Goal: Task Accomplishment & Management: Use online tool/utility

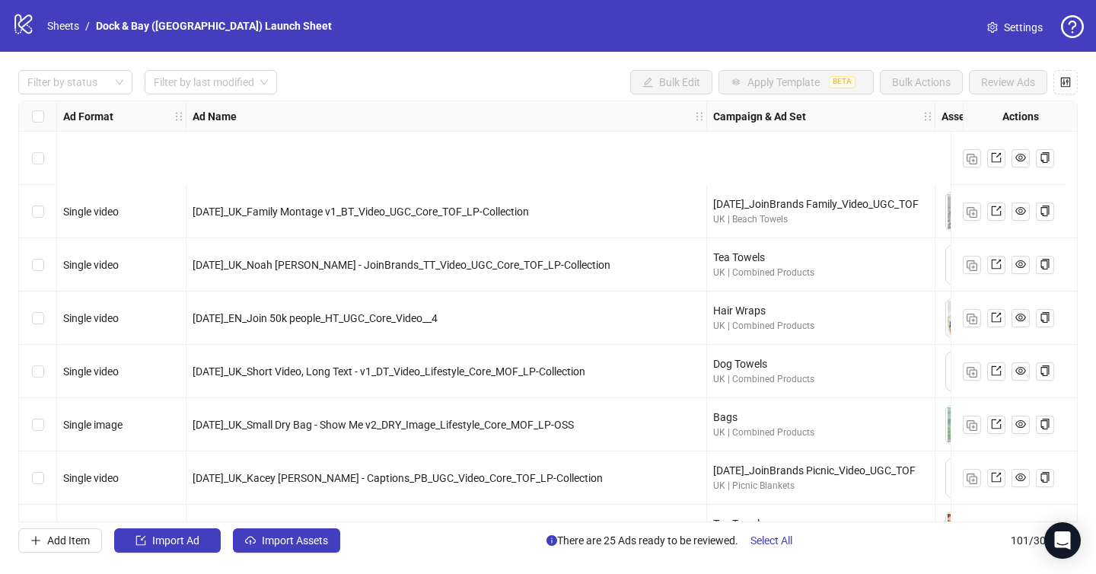
scroll to position [153, 305]
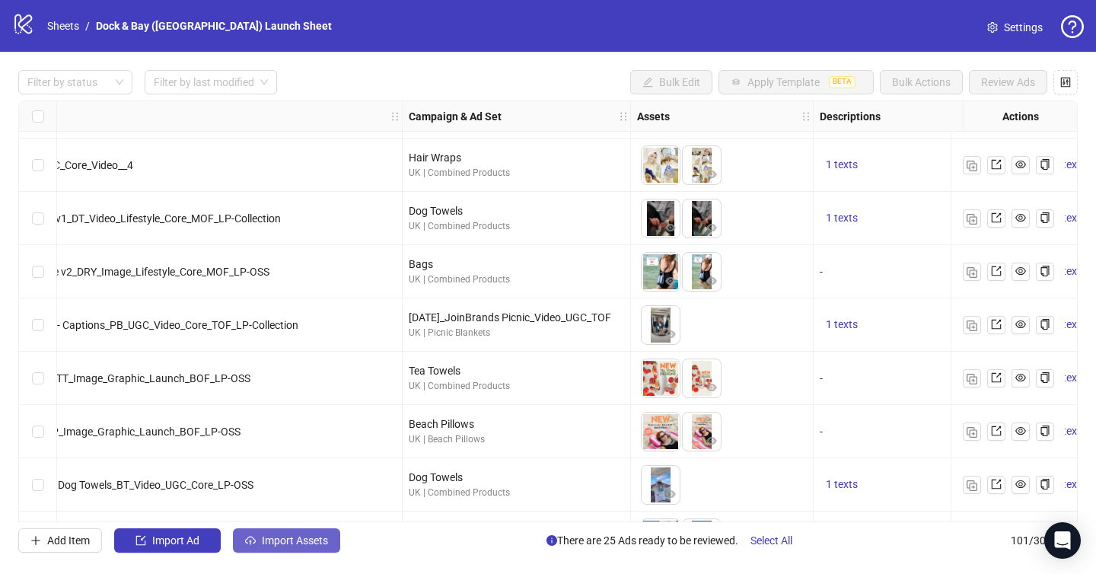
click at [286, 551] on button "Import Assets" at bounding box center [286, 540] width 107 height 24
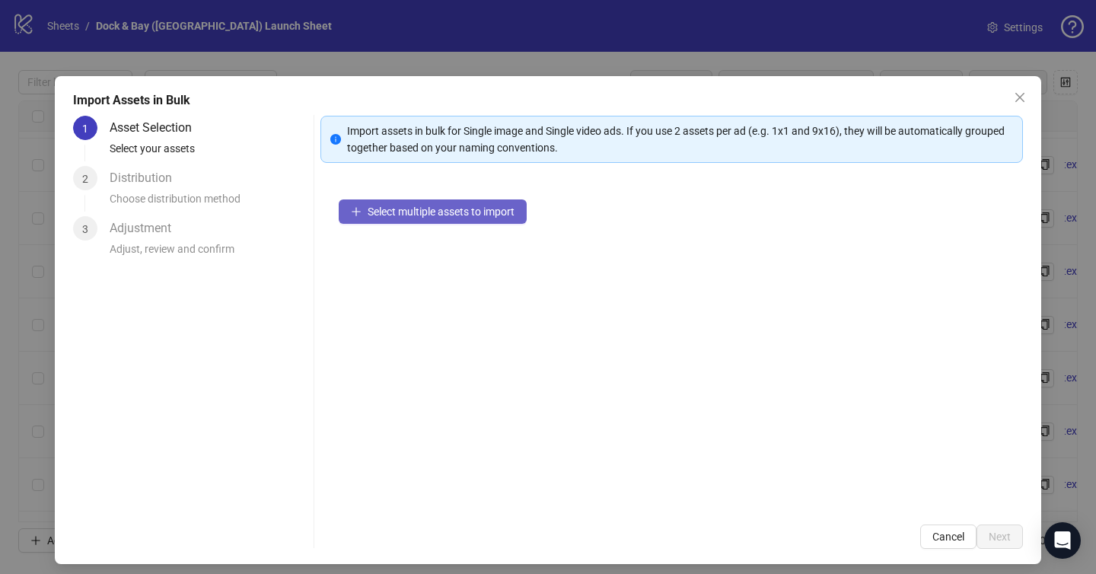
click at [415, 216] on span "Select multiple assets to import" at bounding box center [441, 212] width 147 height 12
click at [419, 208] on span "Select multiple assets to import" at bounding box center [441, 212] width 147 height 12
click at [404, 216] on span "Select multiple assets to import" at bounding box center [441, 212] width 147 height 12
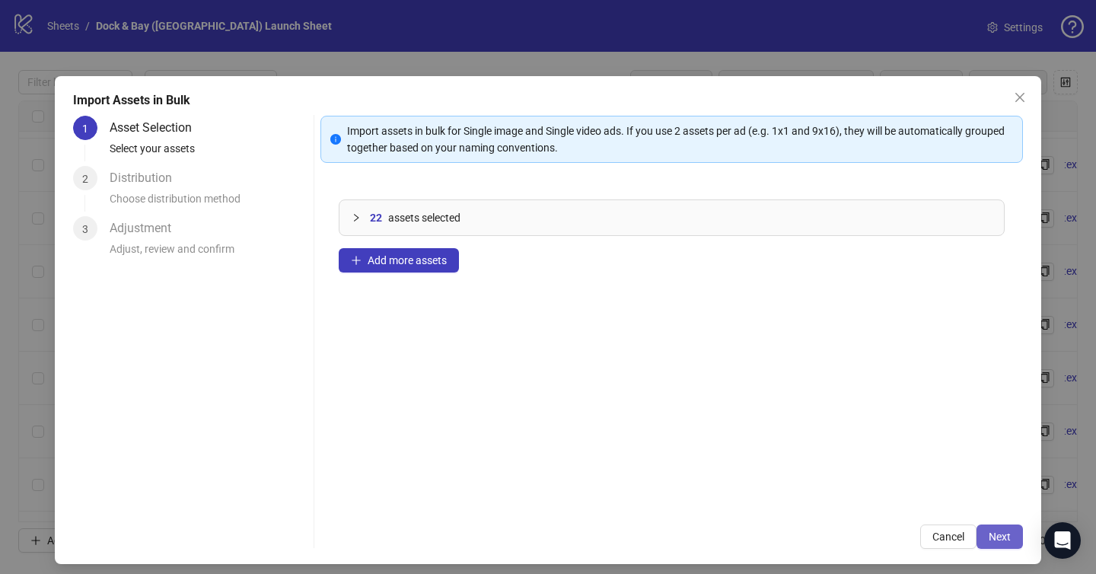
click at [1006, 534] on span "Next" at bounding box center [1000, 537] width 22 height 12
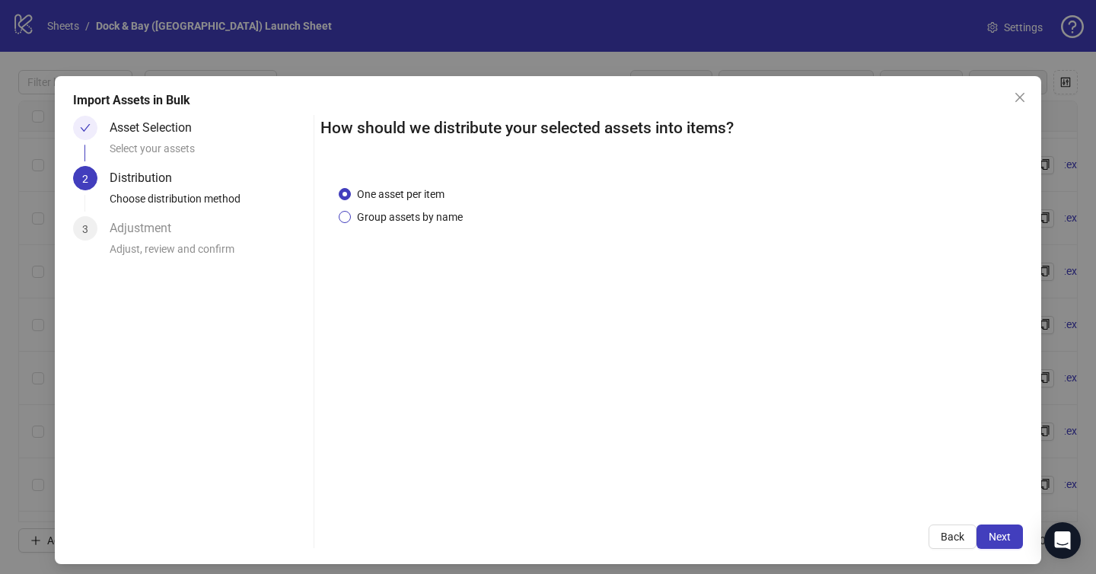
click at [388, 211] on span "Group assets by name" at bounding box center [410, 217] width 118 height 17
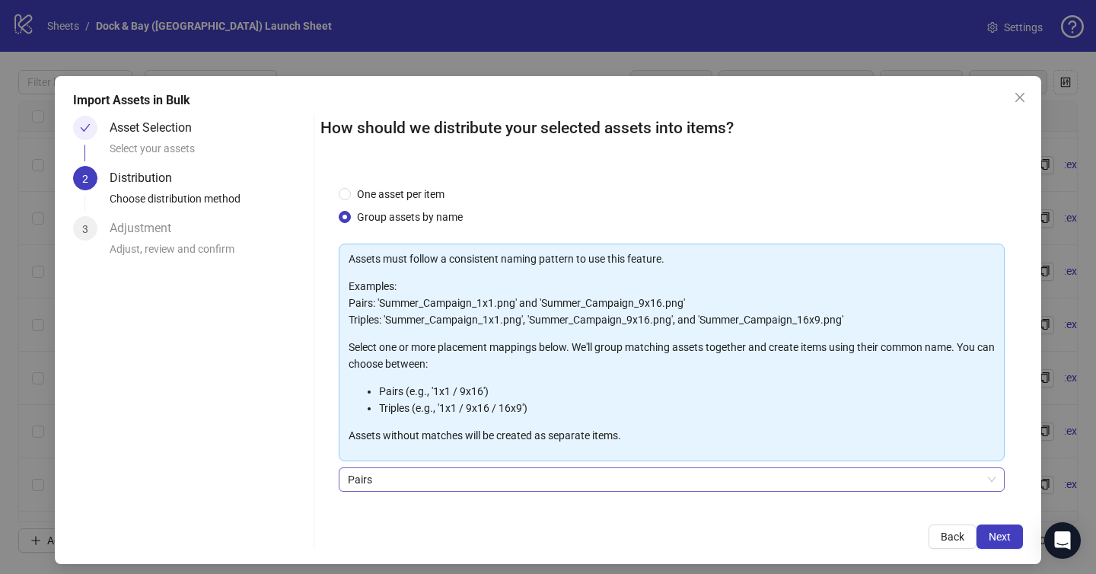
click at [395, 485] on span "Pairs" at bounding box center [672, 479] width 648 height 23
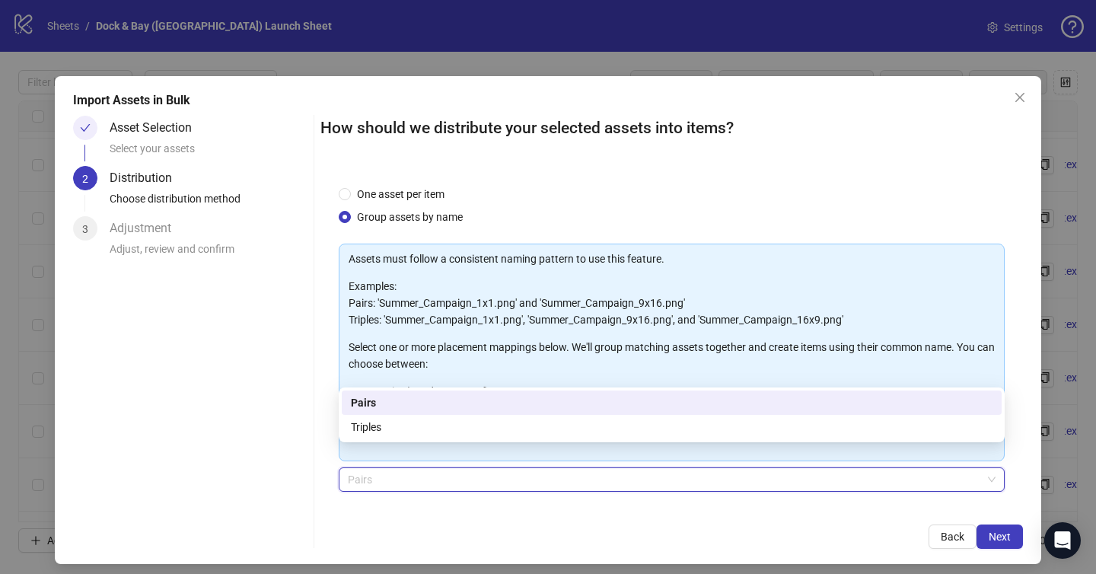
scroll to position [107, 0]
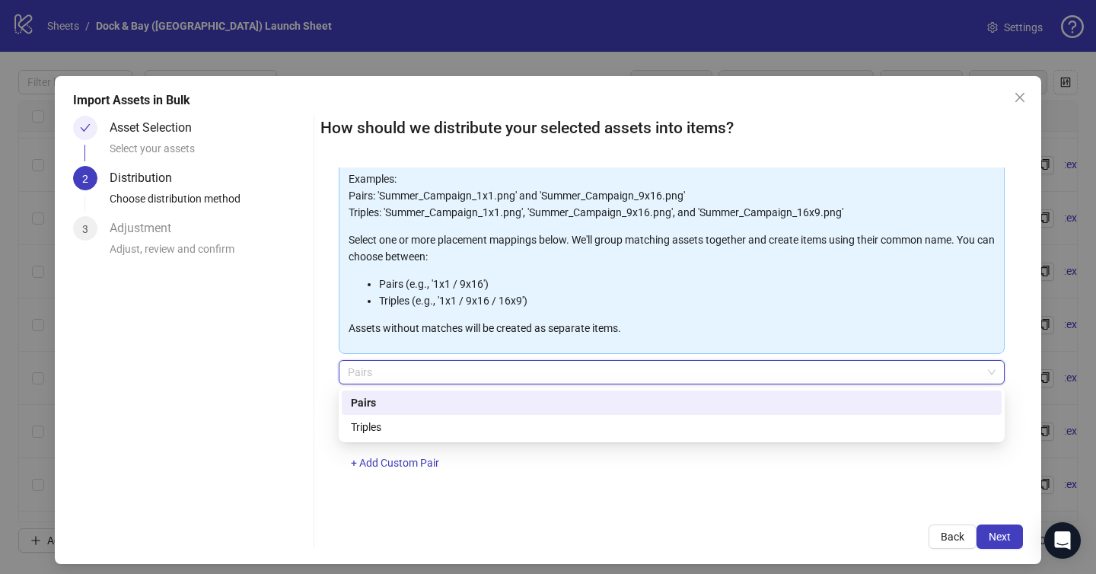
click at [323, 474] on div "One asset per item Group assets by name Assets must follow a consistent naming …" at bounding box center [672, 337] width 703 height 339
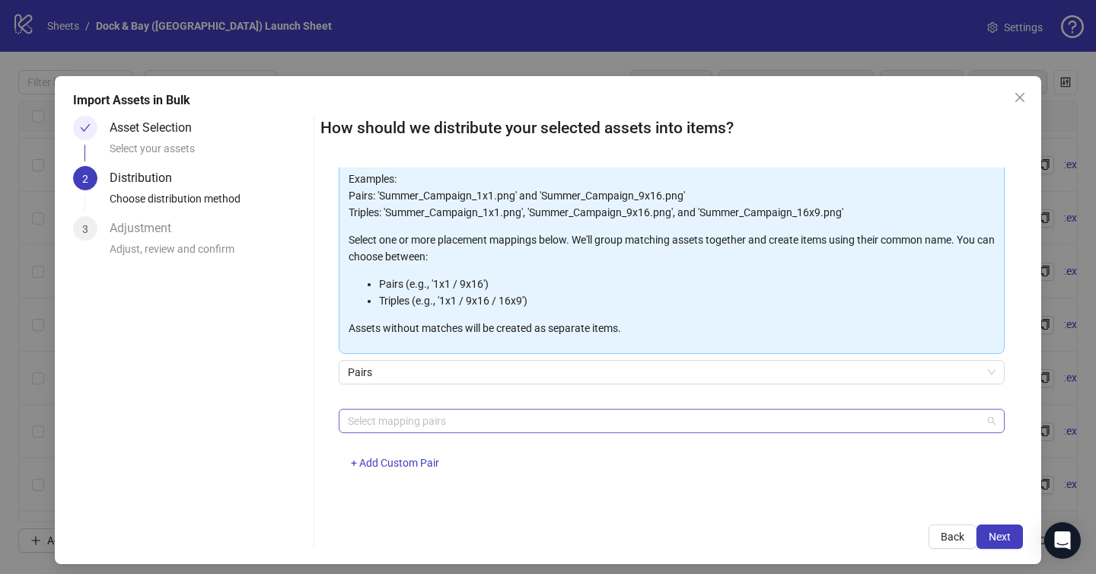
click at [360, 422] on div at bounding box center [664, 420] width 644 height 21
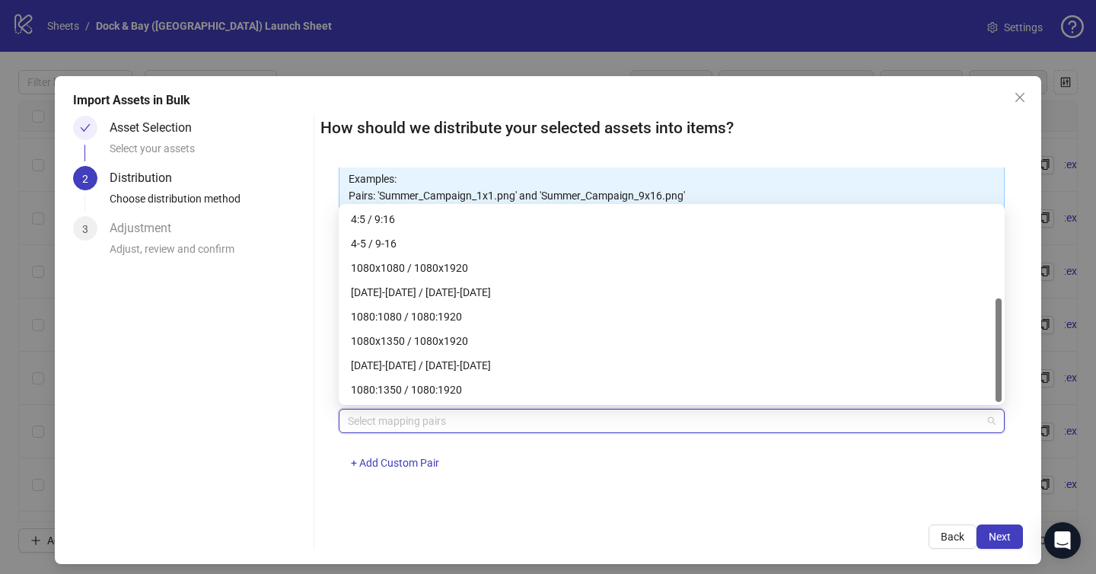
scroll to position [0, 0]
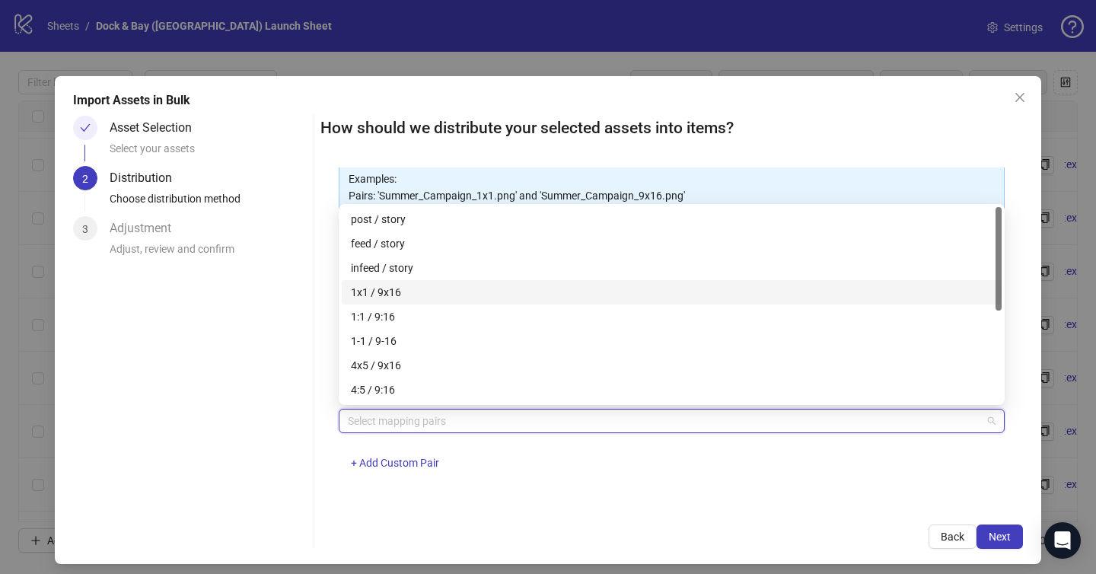
click at [419, 293] on div "1x1 / 9x16" at bounding box center [672, 292] width 642 height 17
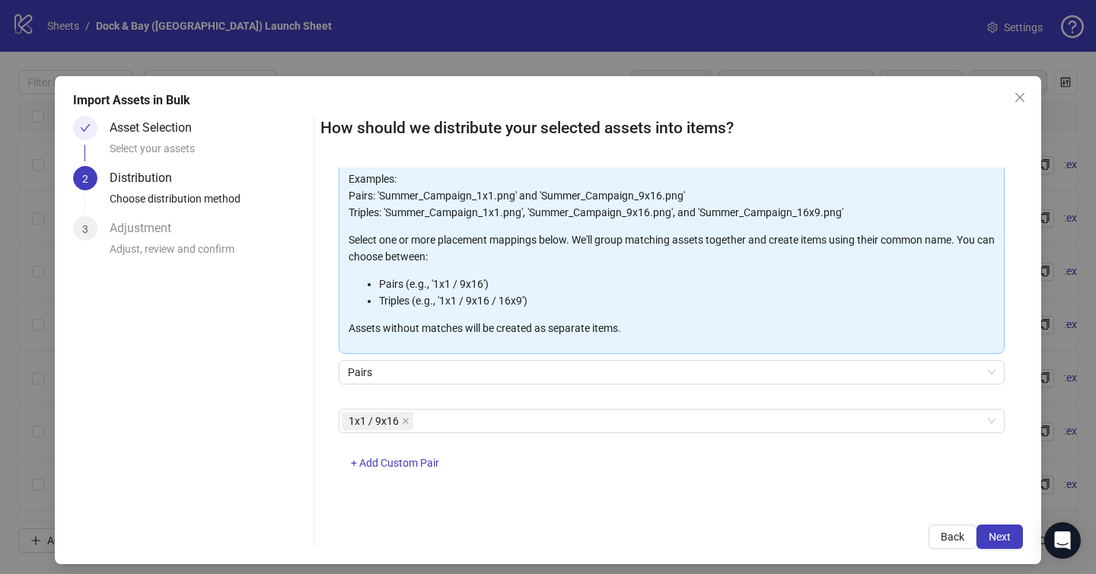
click at [554, 506] on div "How should we distribute your selected assets into items? One asset per item Gr…" at bounding box center [672, 332] width 703 height 433
click at [1007, 539] on span "Next" at bounding box center [1000, 537] width 22 height 12
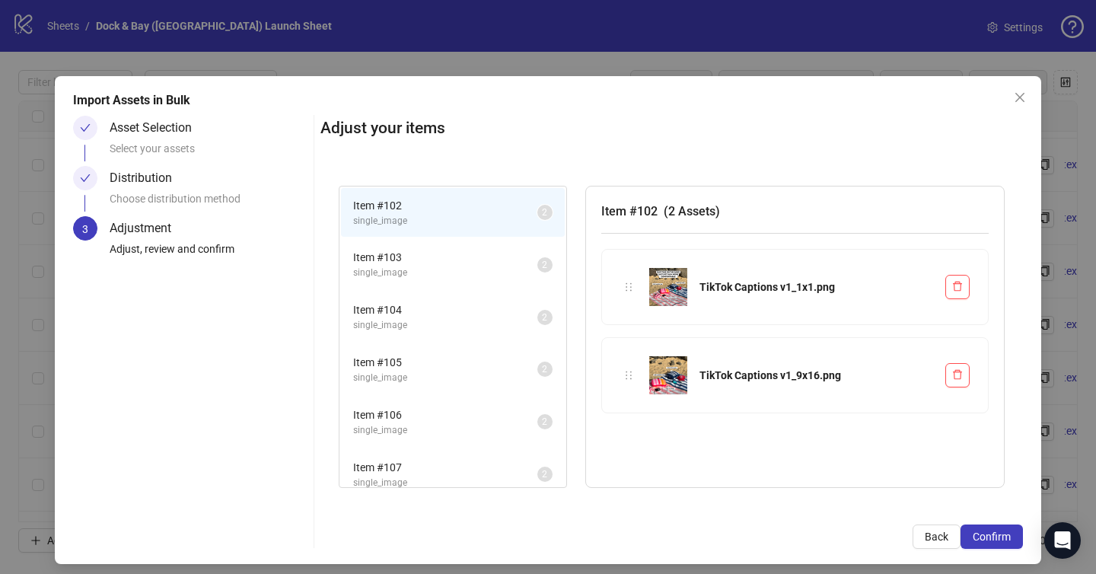
click at [454, 260] on span "Item # 103" at bounding box center [445, 257] width 184 height 17
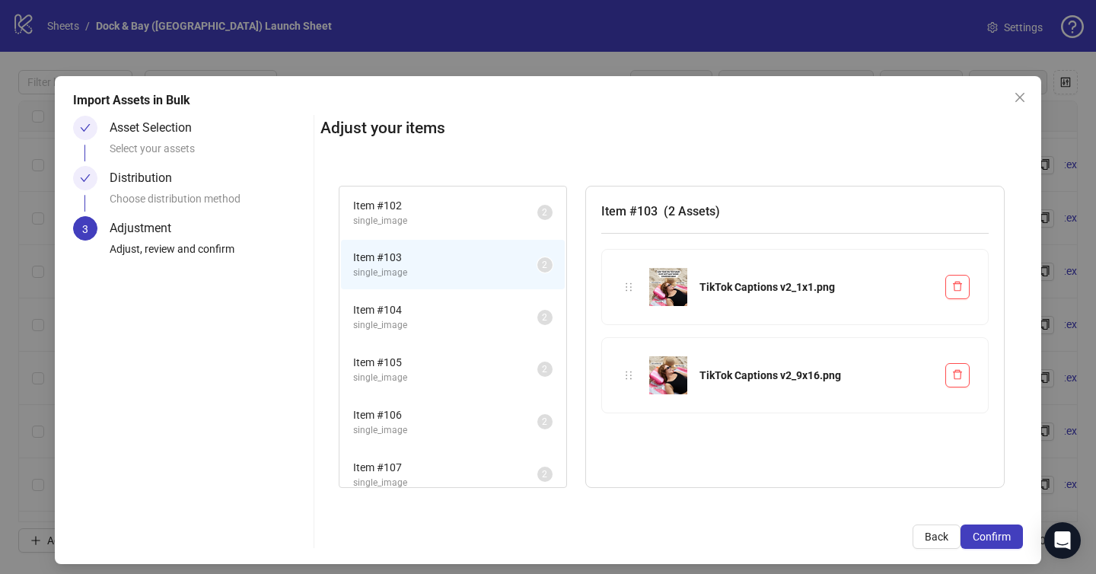
click at [455, 306] on span "Item # 104" at bounding box center [445, 310] width 184 height 17
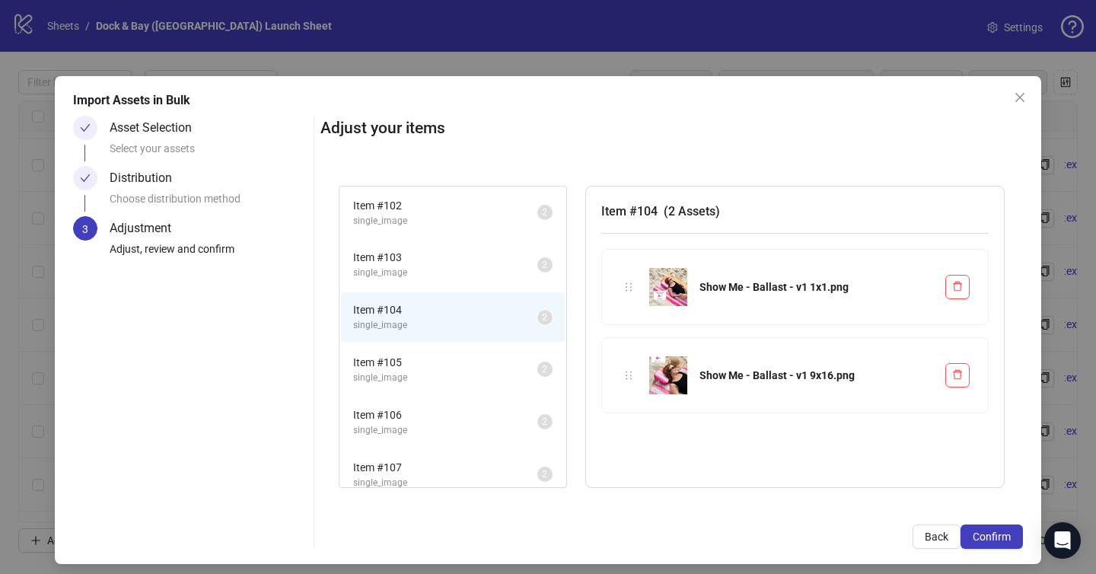
click at [453, 369] on span "Item # 105" at bounding box center [445, 362] width 184 height 17
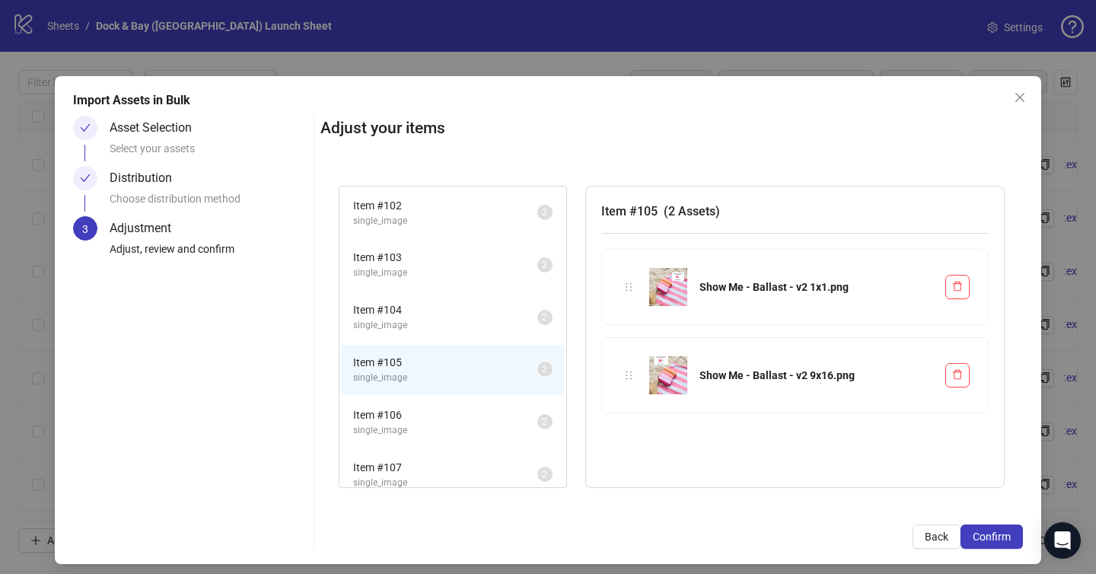
click at [453, 417] on span "Item # 106" at bounding box center [445, 415] width 184 height 17
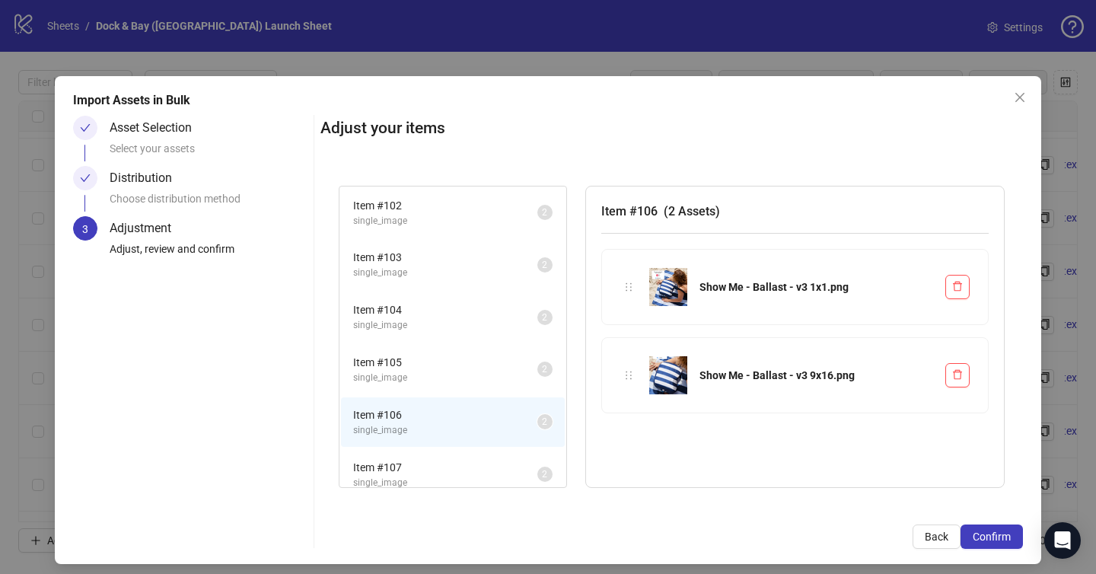
click at [452, 445] on li "Item # 106 single_image 2" at bounding box center [453, 421] width 224 height 49
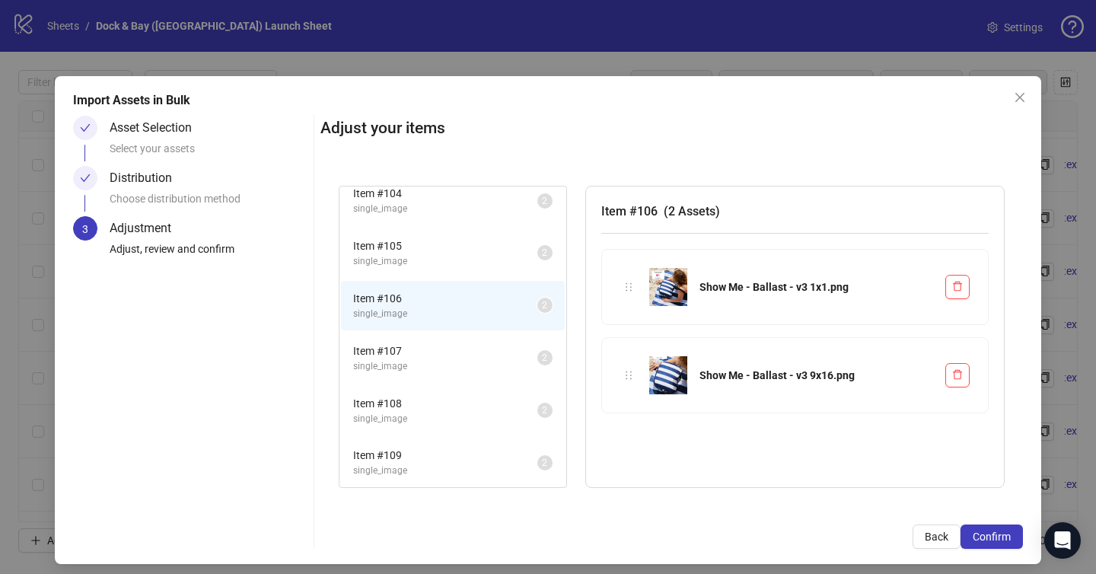
scroll to position [117, 0]
click at [455, 357] on span "Item # 107" at bounding box center [445, 350] width 184 height 17
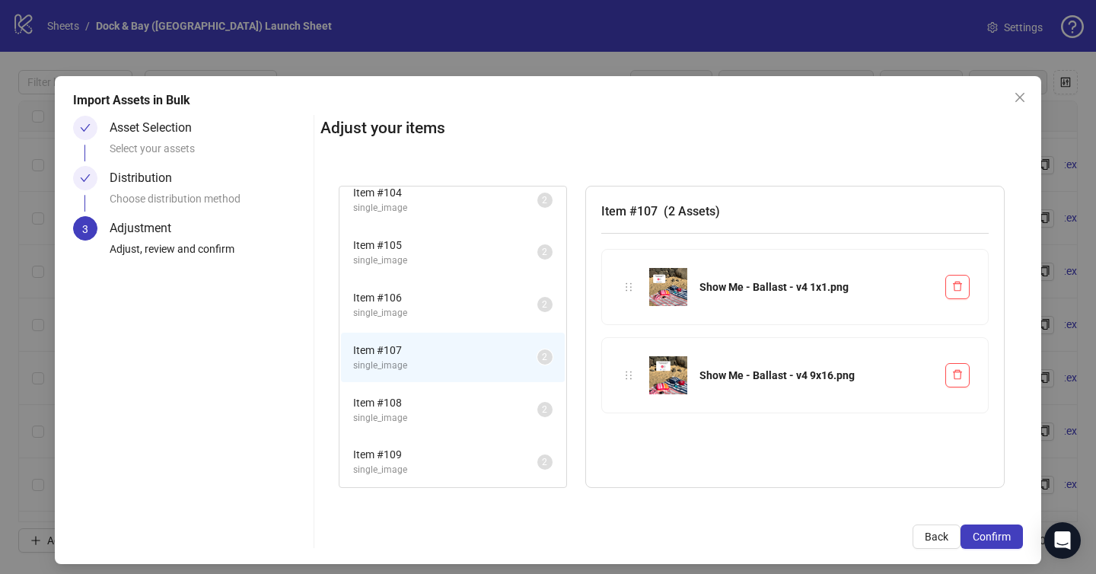
click at [455, 395] on span "Item # 108" at bounding box center [445, 402] width 184 height 17
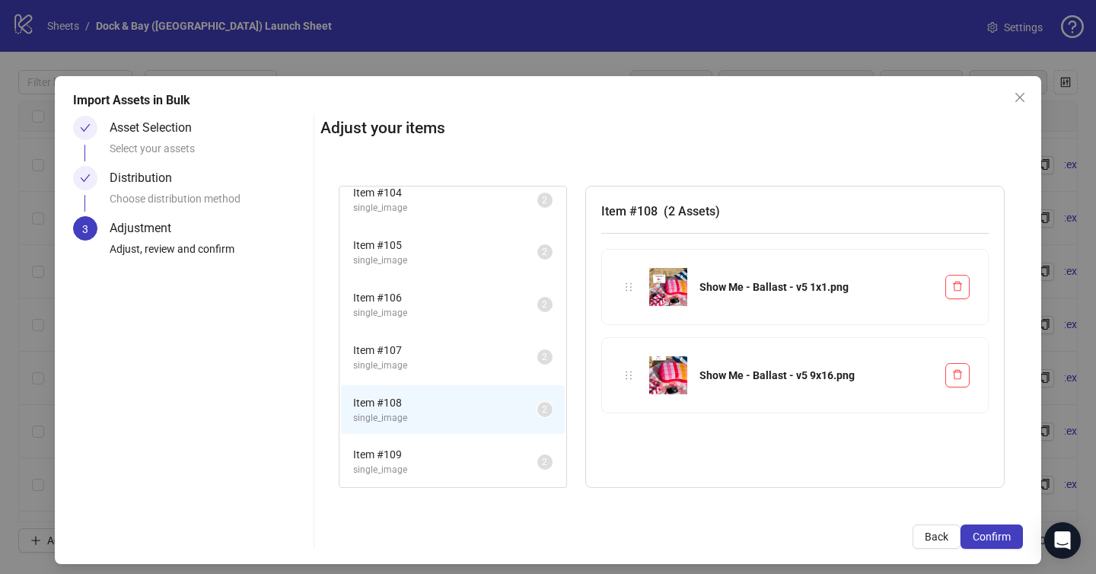
click at [455, 441] on li "Item # 109 single_image 2" at bounding box center [453, 461] width 224 height 49
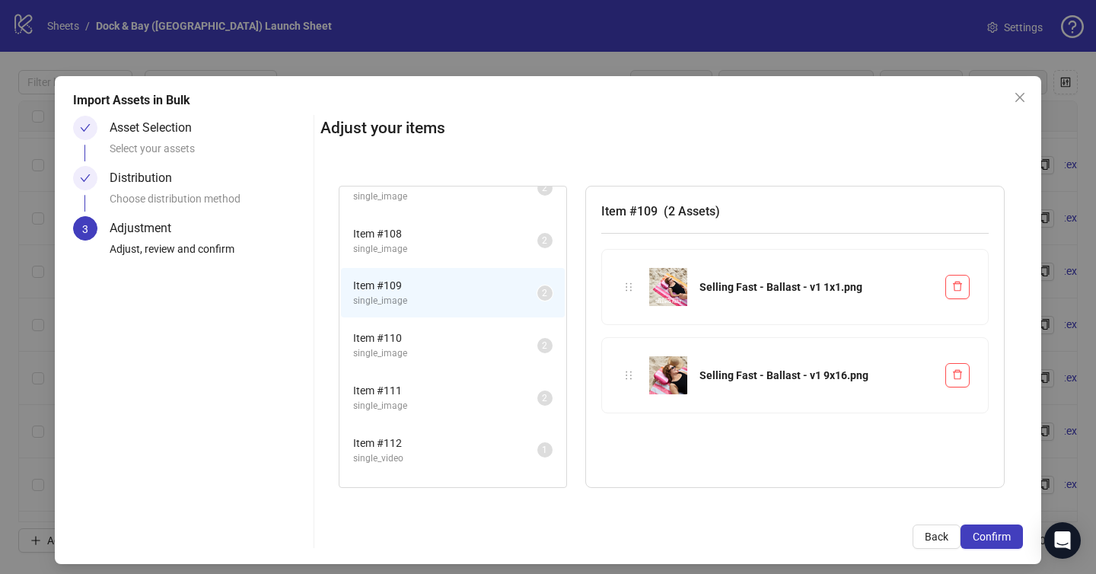
scroll to position [328, 0]
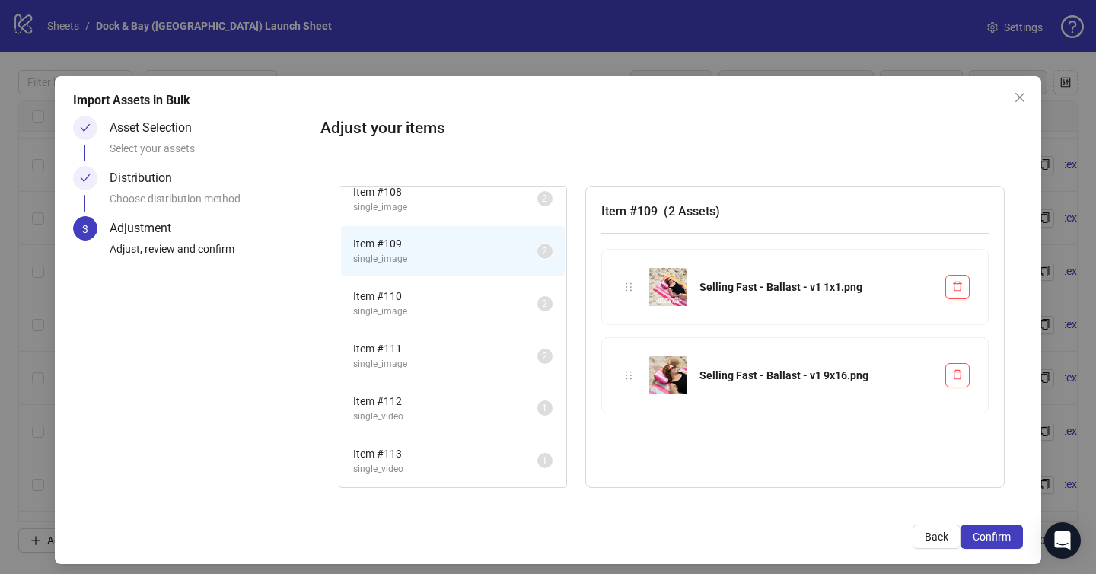
click at [458, 295] on span "Item # 110" at bounding box center [445, 296] width 184 height 17
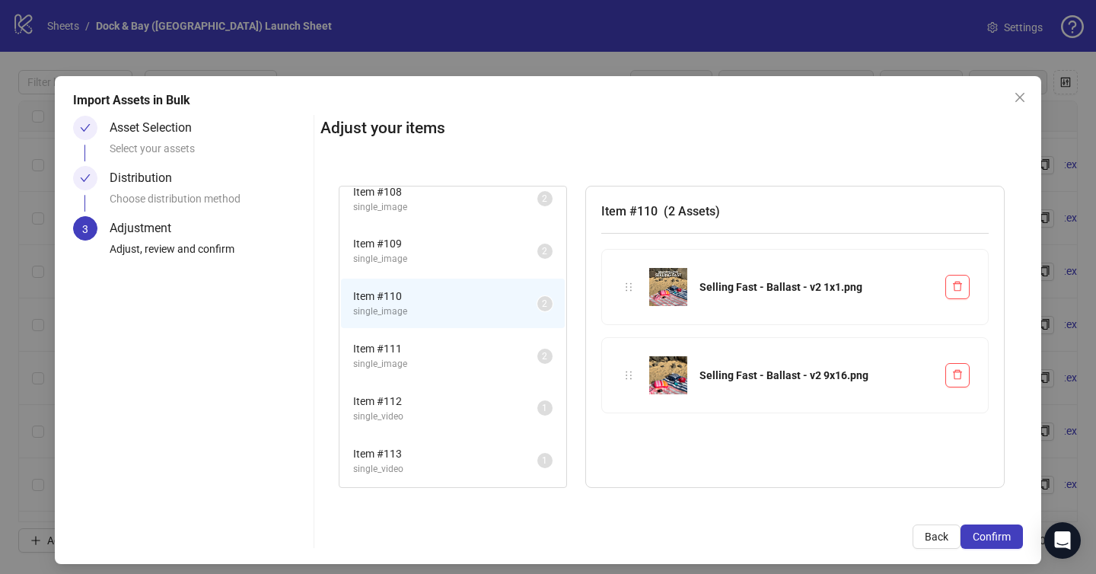
click at [456, 359] on span "single_image" at bounding box center [445, 364] width 184 height 14
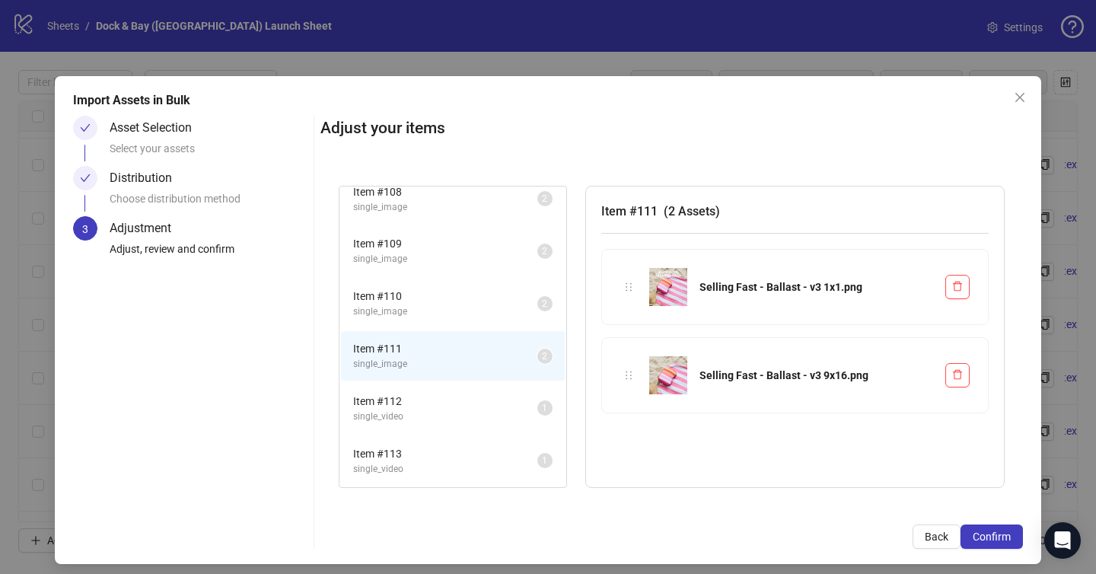
click at [452, 430] on li "Item # 112 single_video 1" at bounding box center [453, 408] width 224 height 49
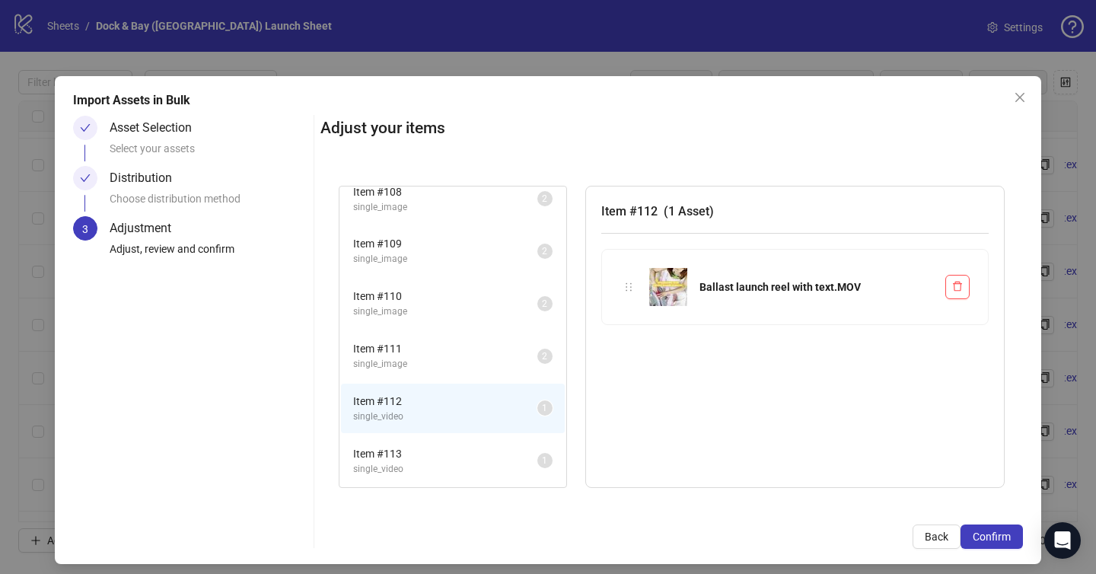
click at [452, 469] on span "single_video" at bounding box center [445, 469] width 184 height 14
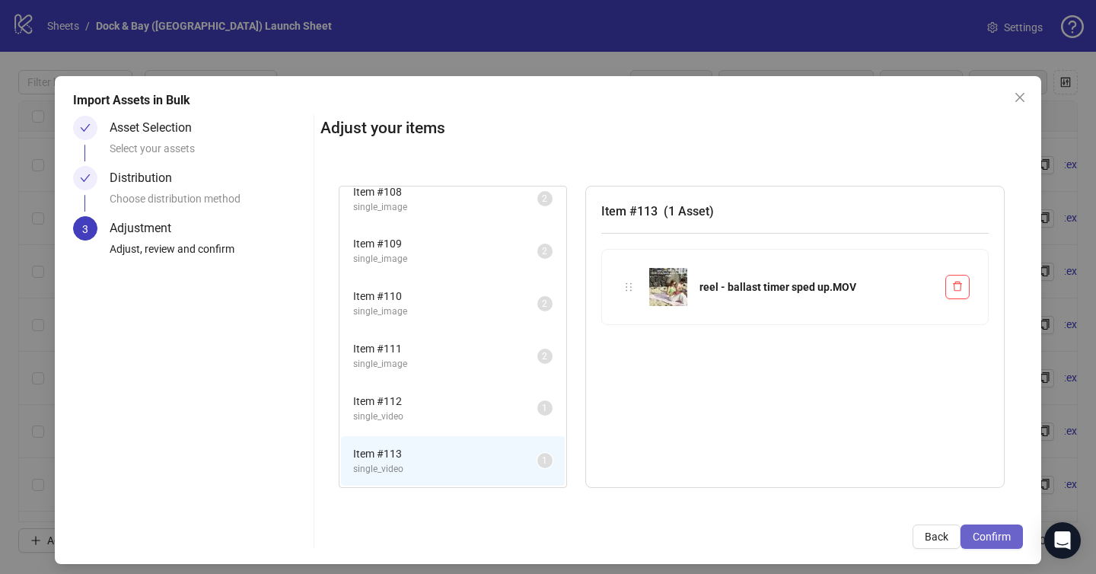
click at [1010, 534] on span "Confirm" at bounding box center [992, 537] width 38 height 12
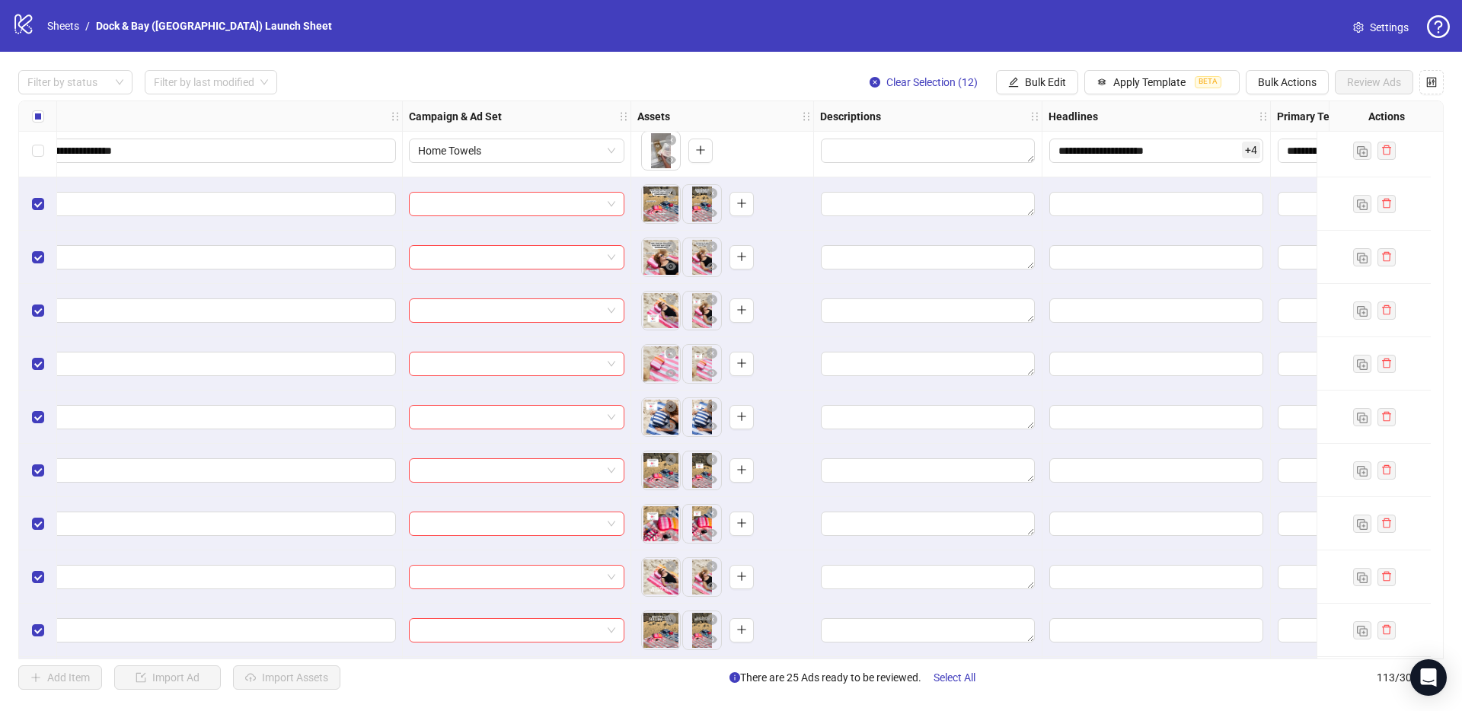
scroll to position [5338, 0]
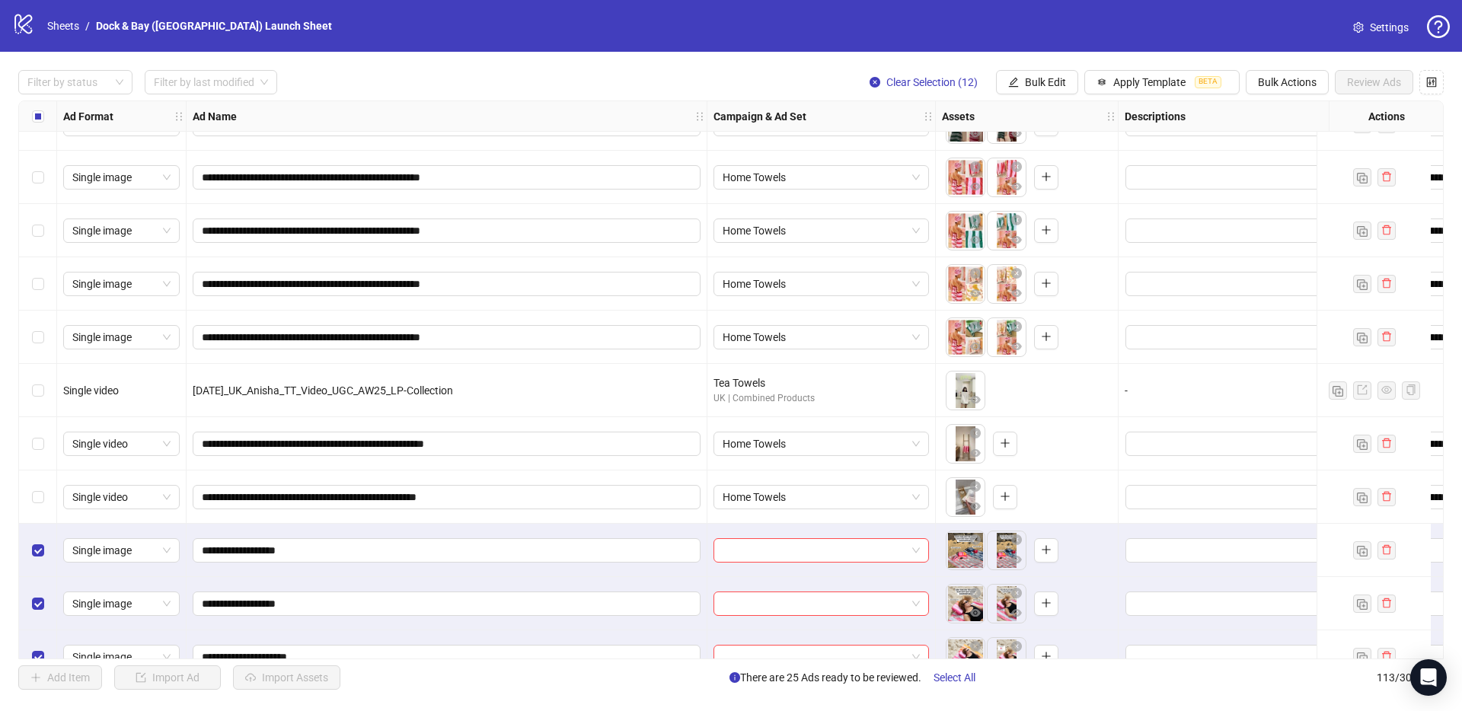
scroll to position [4994, 0]
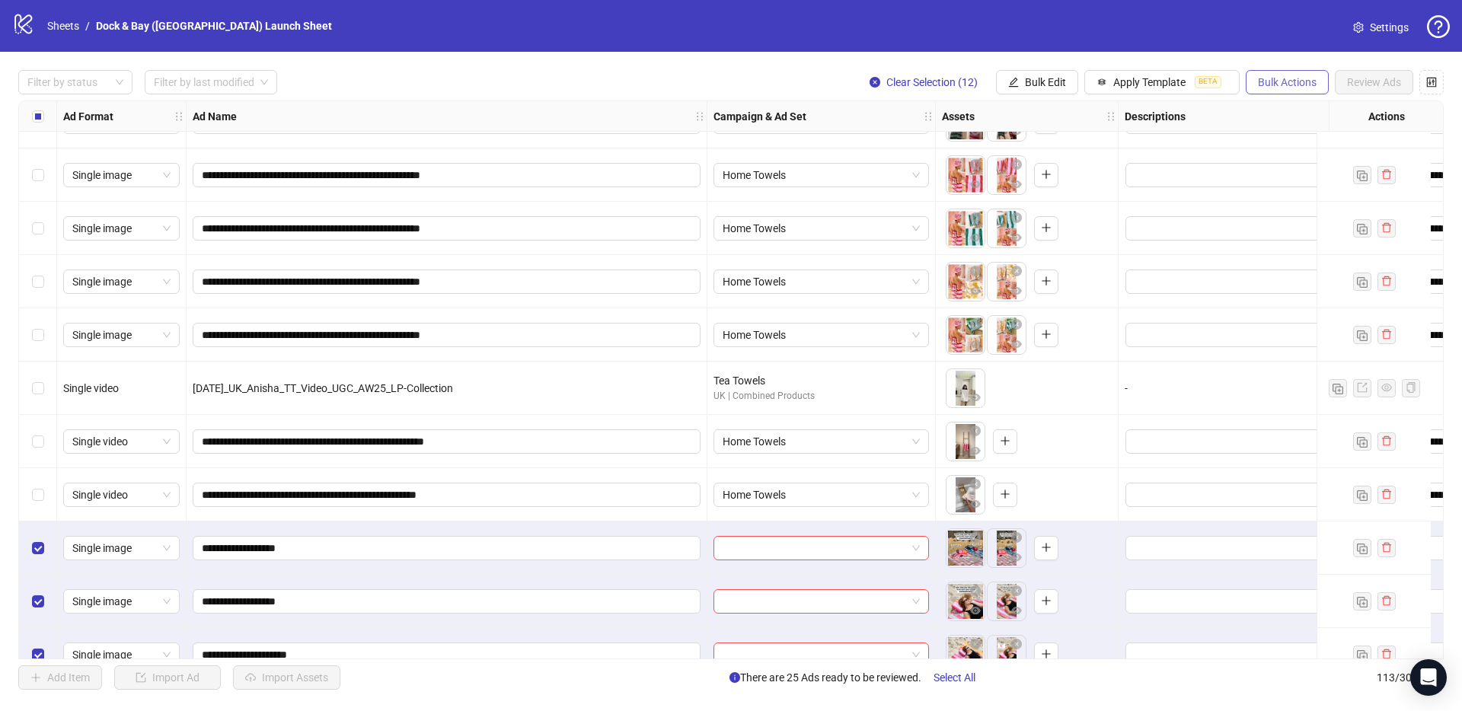
click at [1096, 78] on span "Bulk Actions" at bounding box center [1287, 82] width 59 height 12
click at [1096, 190] on span "Copy to another sheet" at bounding box center [1308, 185] width 104 height 17
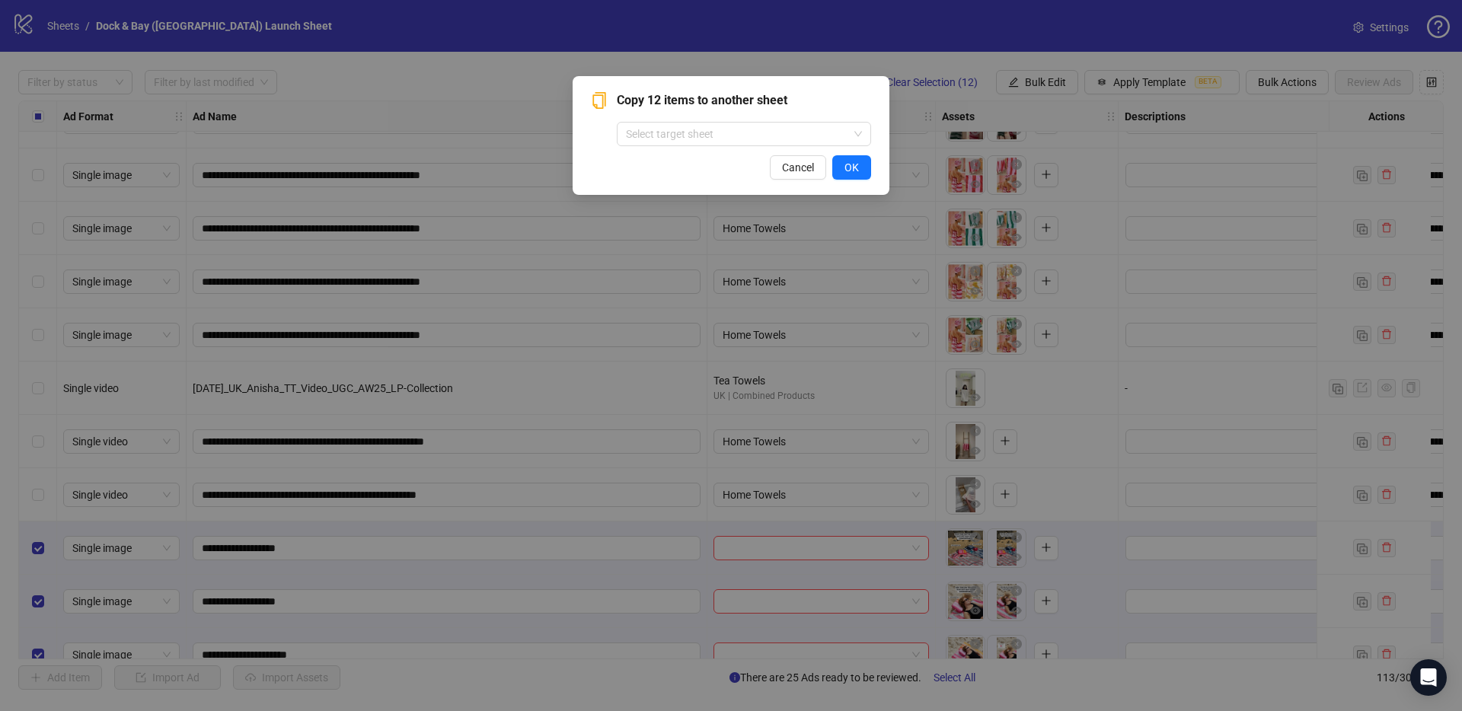
click at [753, 147] on div "Copy 12 items to another sheet Select target sheet Cancel OK" at bounding box center [731, 135] width 280 height 88
click at [736, 136] on input "search" at bounding box center [737, 134] width 222 height 23
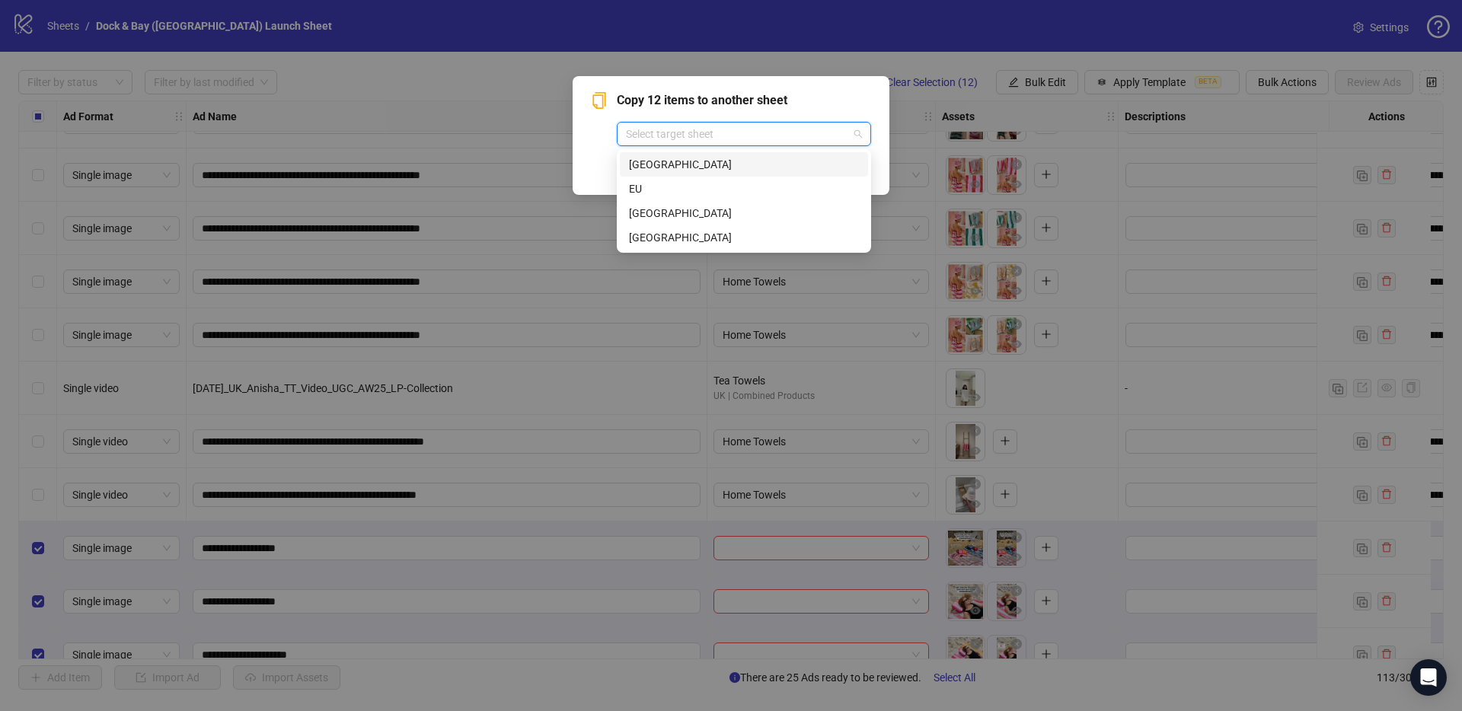
click at [665, 170] on div "[GEOGRAPHIC_DATA]" at bounding box center [744, 164] width 230 height 17
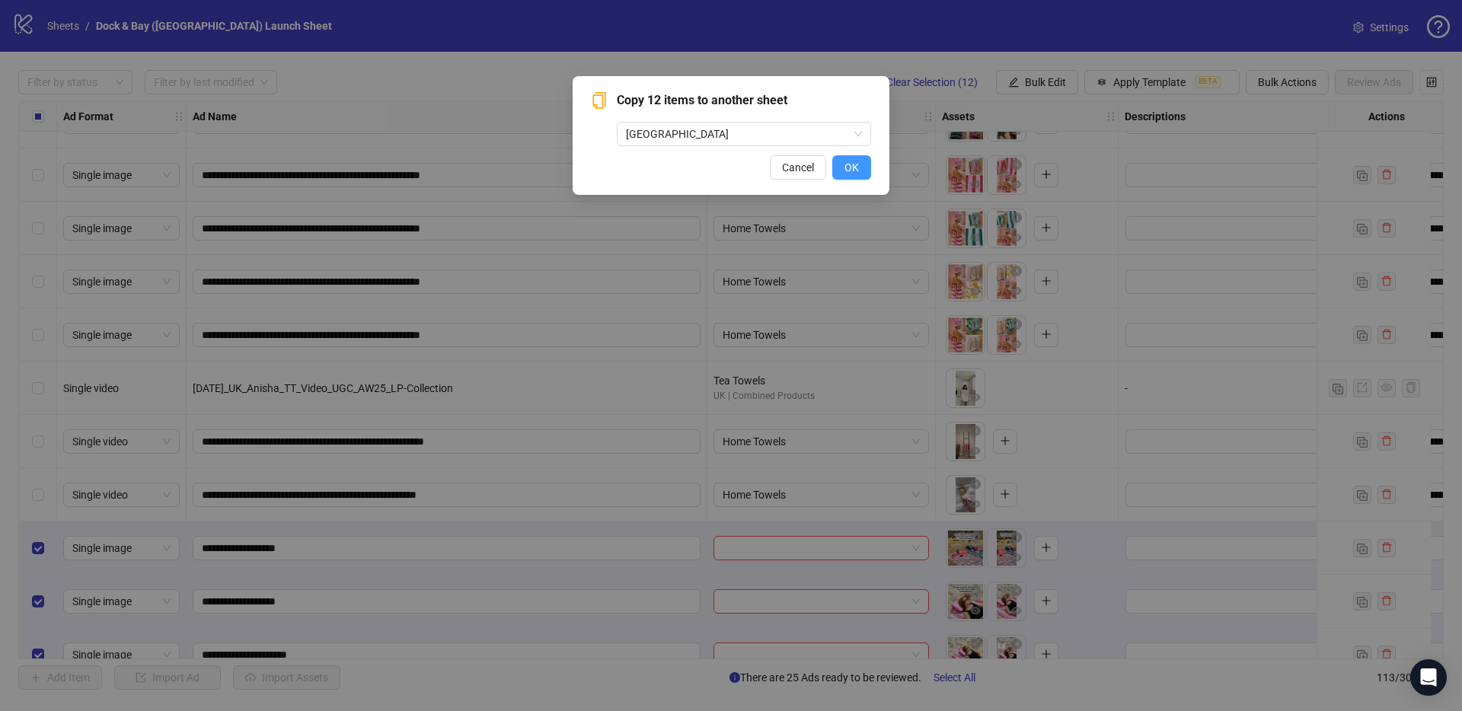
click at [847, 164] on span "OK" at bounding box center [851, 167] width 14 height 12
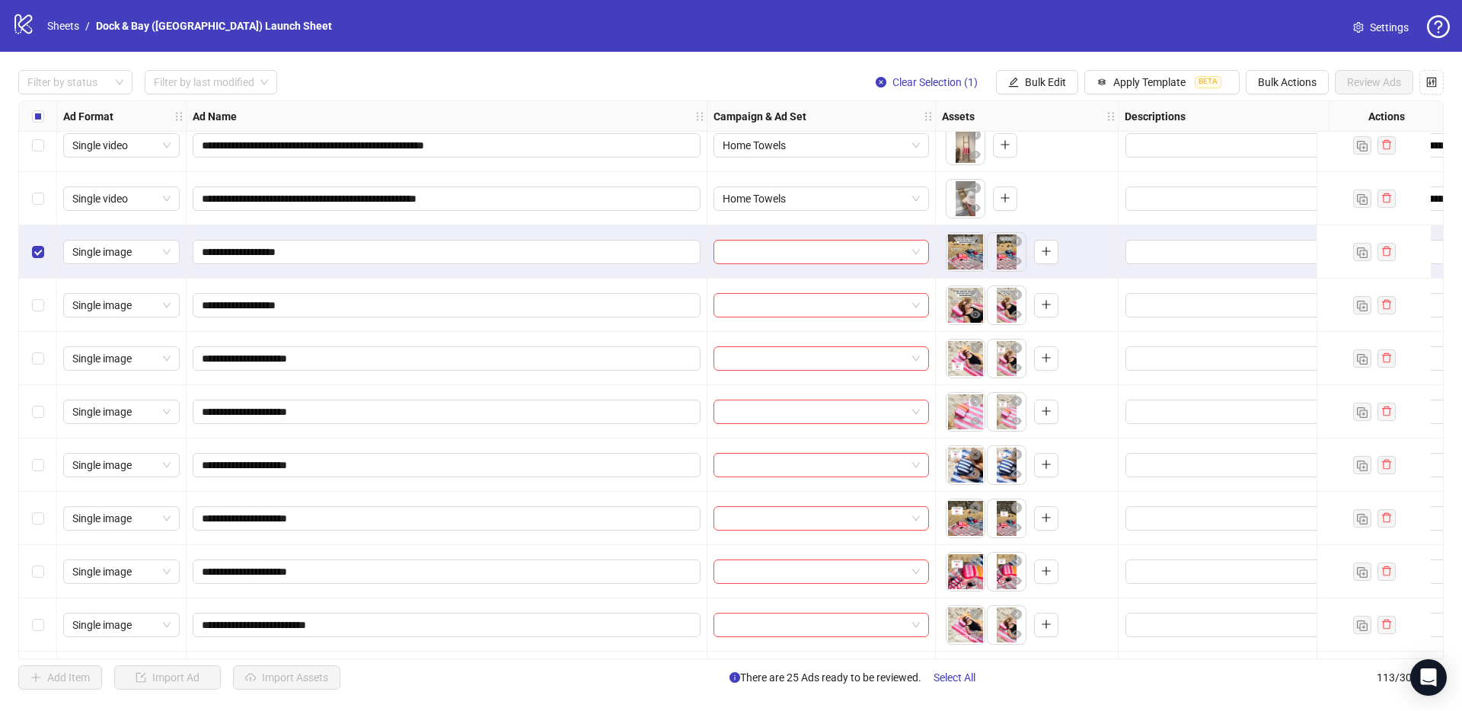
scroll to position [5502, 0]
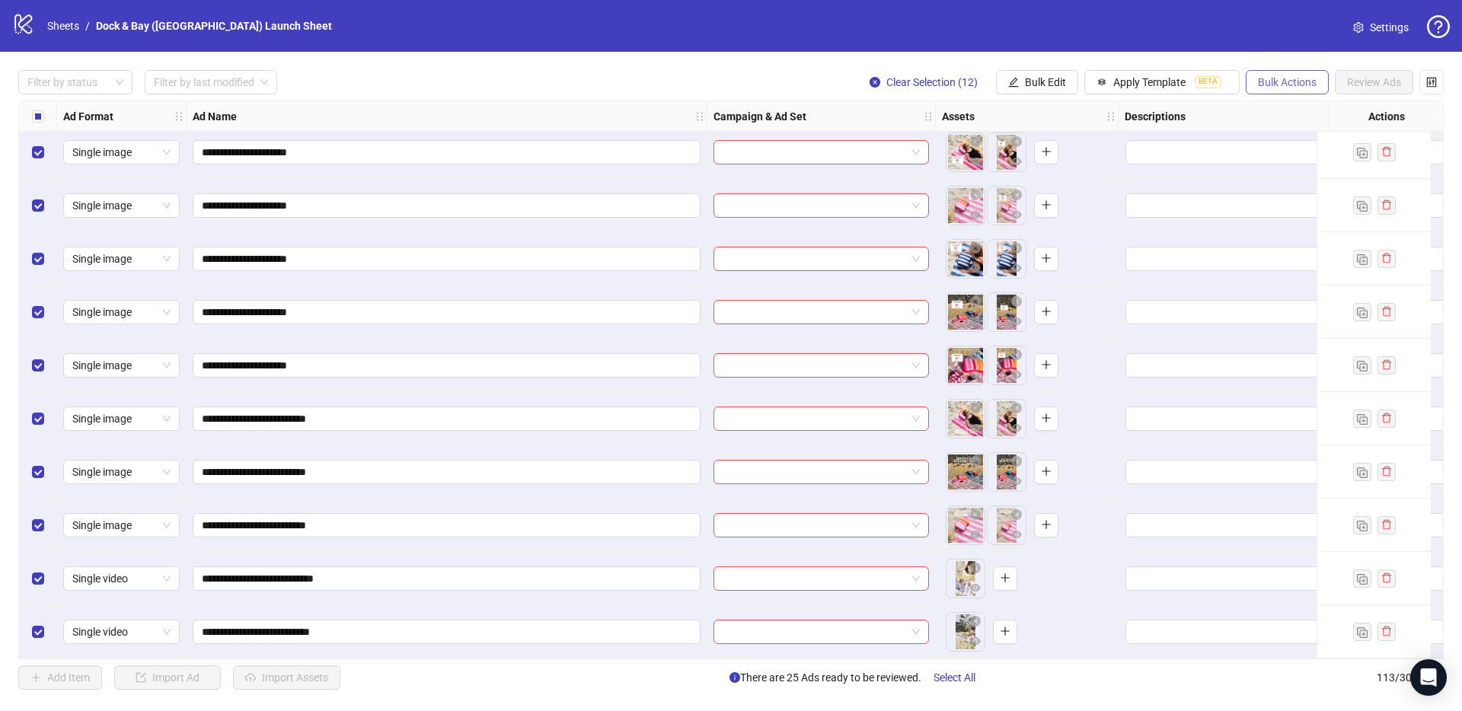
click at [1096, 82] on span "Bulk Actions" at bounding box center [1287, 82] width 59 height 12
click at [1096, 115] on span "Delete" at bounding box center [1308, 112] width 104 height 17
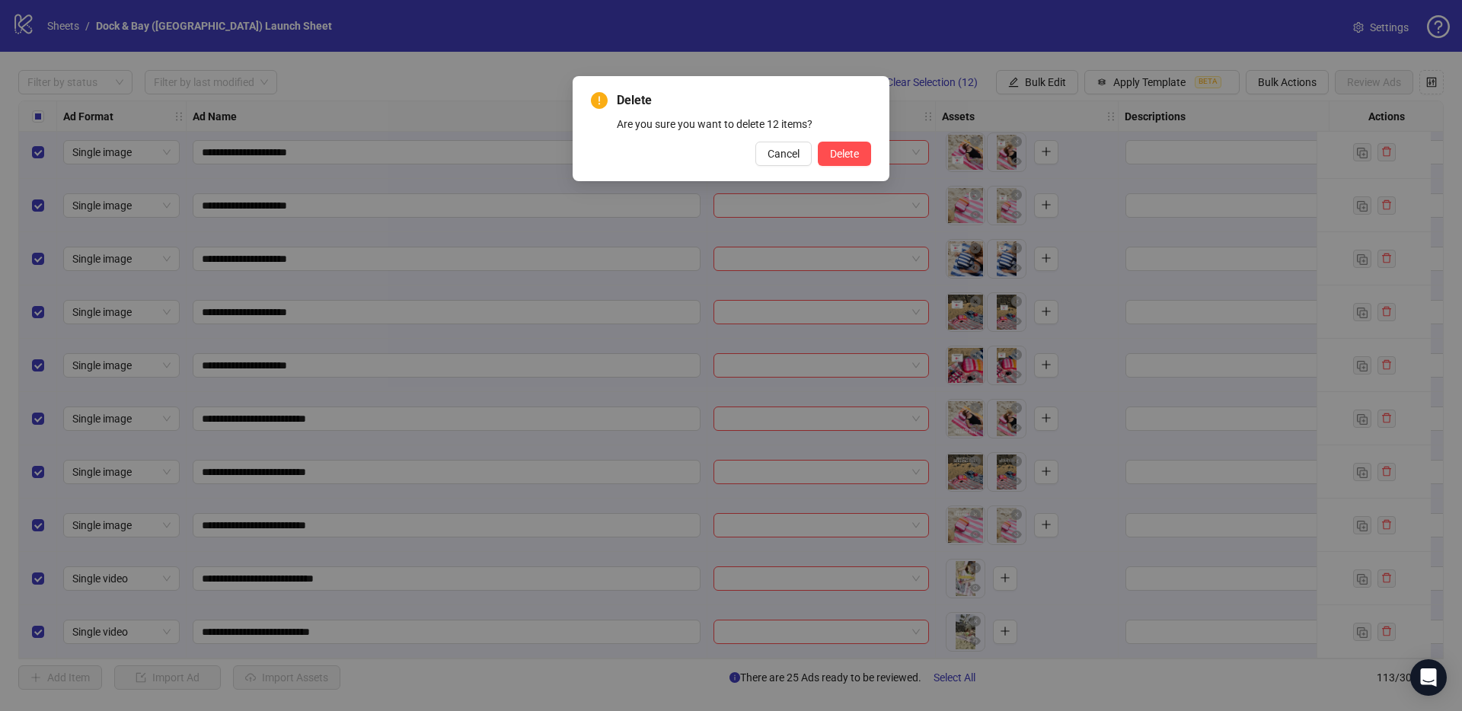
click at [835, 139] on div "Delete Are you sure you want to delete 12 items? Cancel Delete" at bounding box center [731, 128] width 280 height 75
click at [841, 160] on button "Delete" at bounding box center [844, 154] width 53 height 24
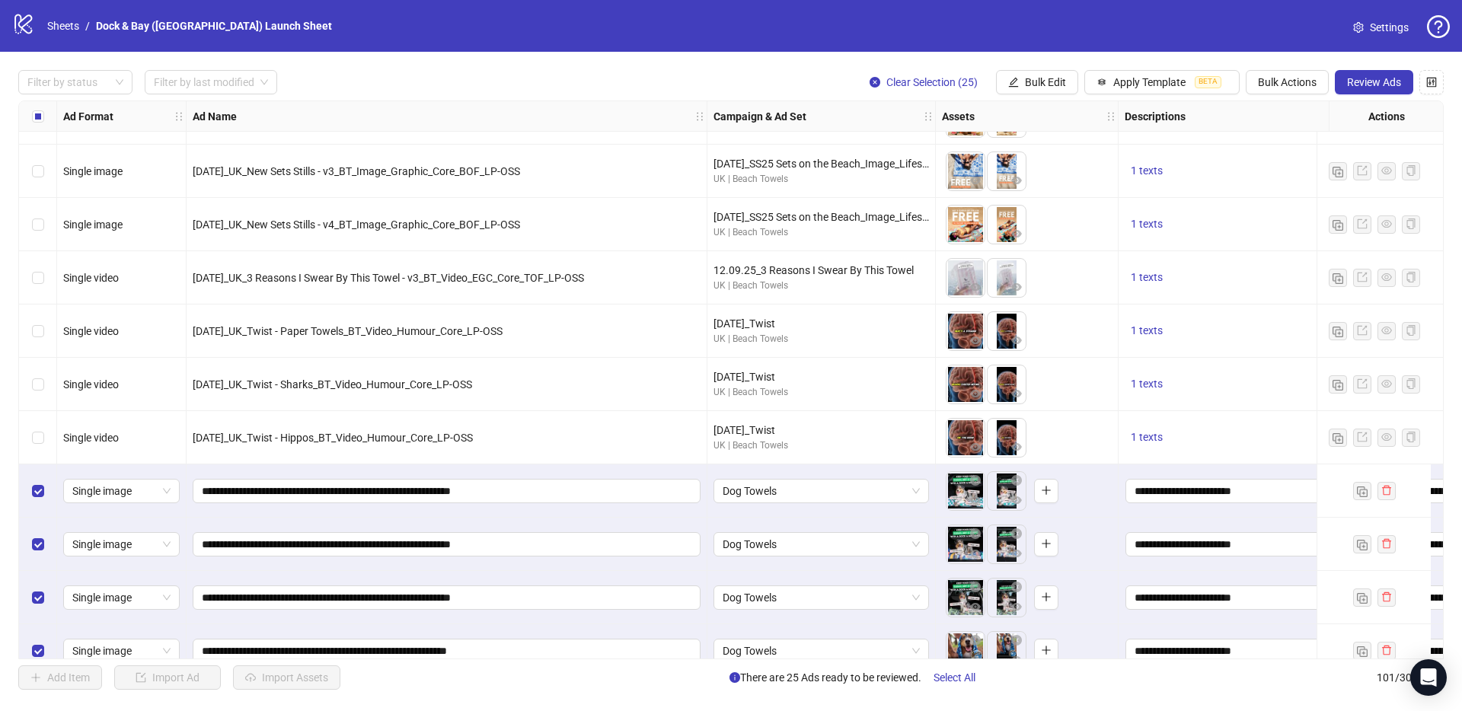
scroll to position [3707, 0]
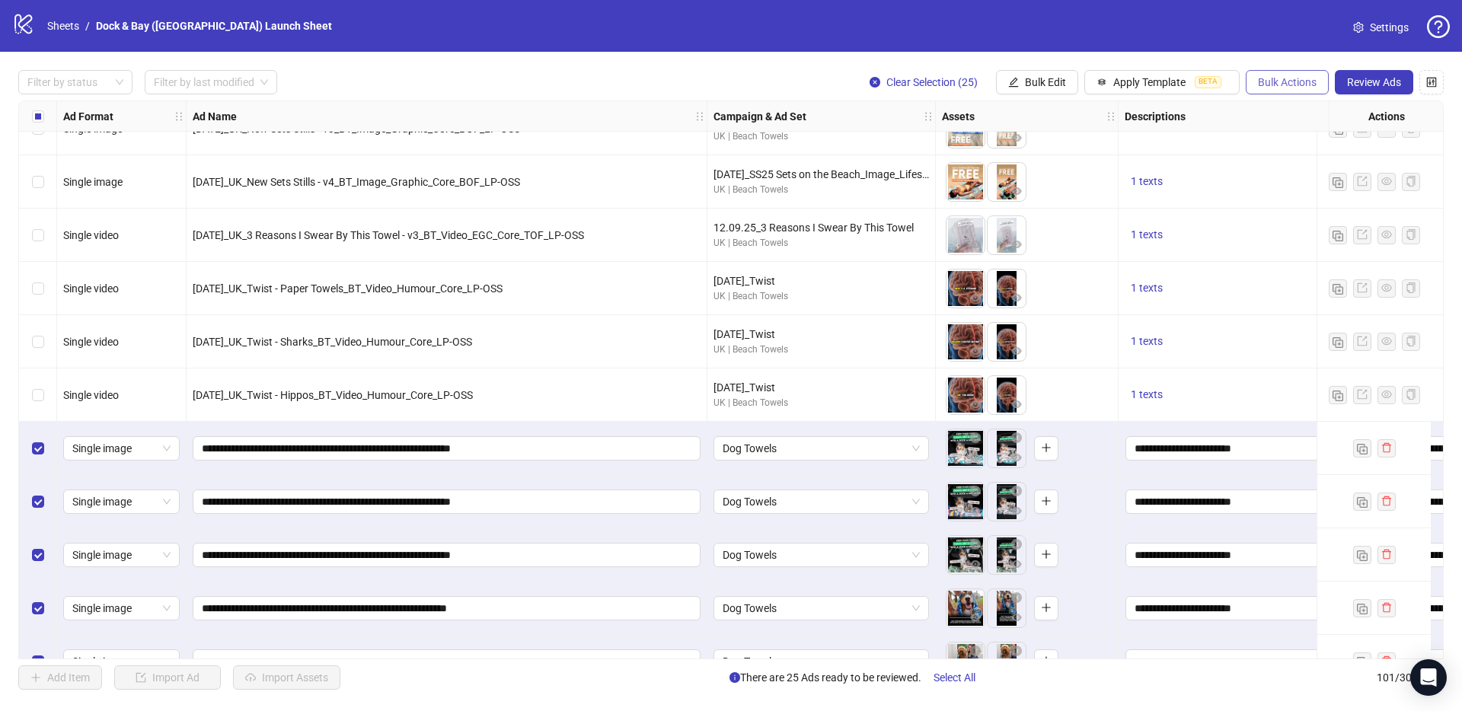
click at [1096, 85] on span "Bulk Actions" at bounding box center [1287, 82] width 59 height 12
click at [1096, 183] on span "Copy to another sheet" at bounding box center [1308, 185] width 104 height 17
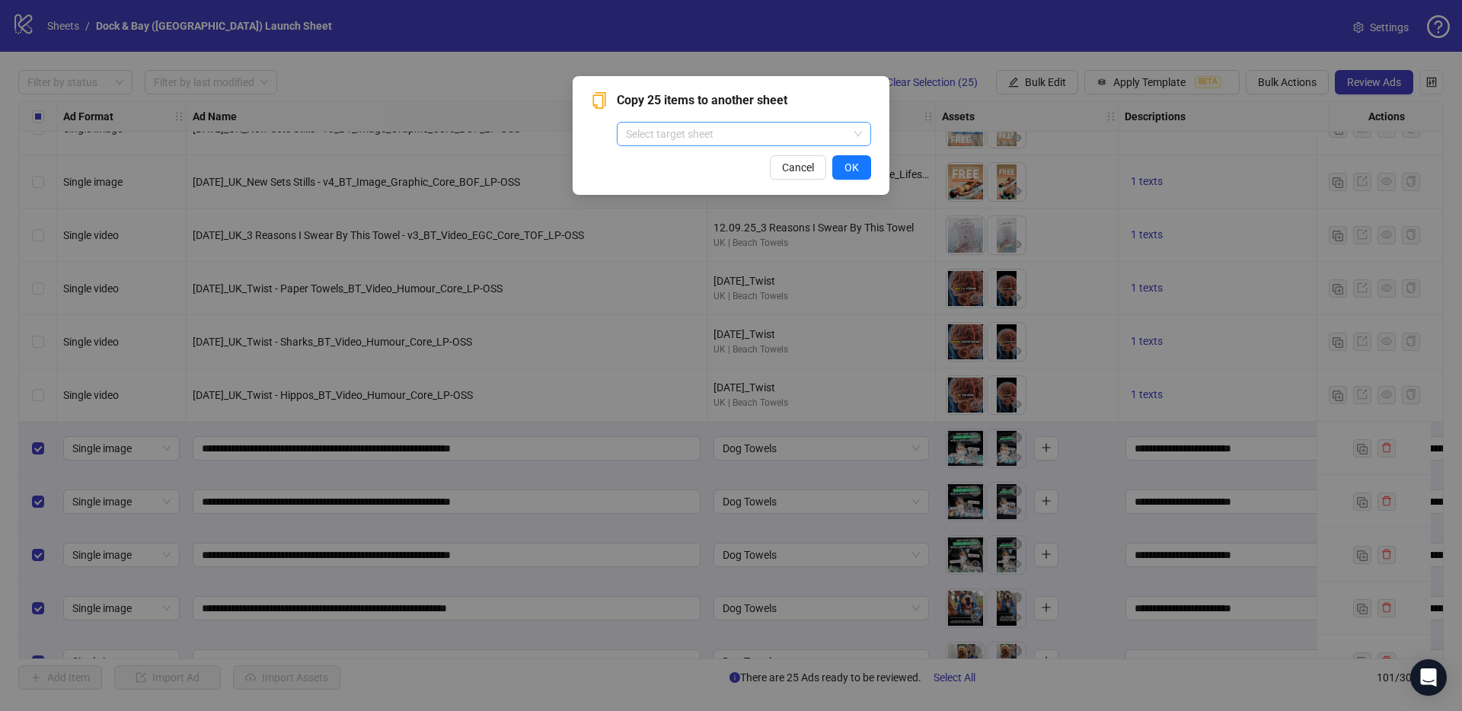
click at [729, 143] on input "search" at bounding box center [737, 134] width 222 height 23
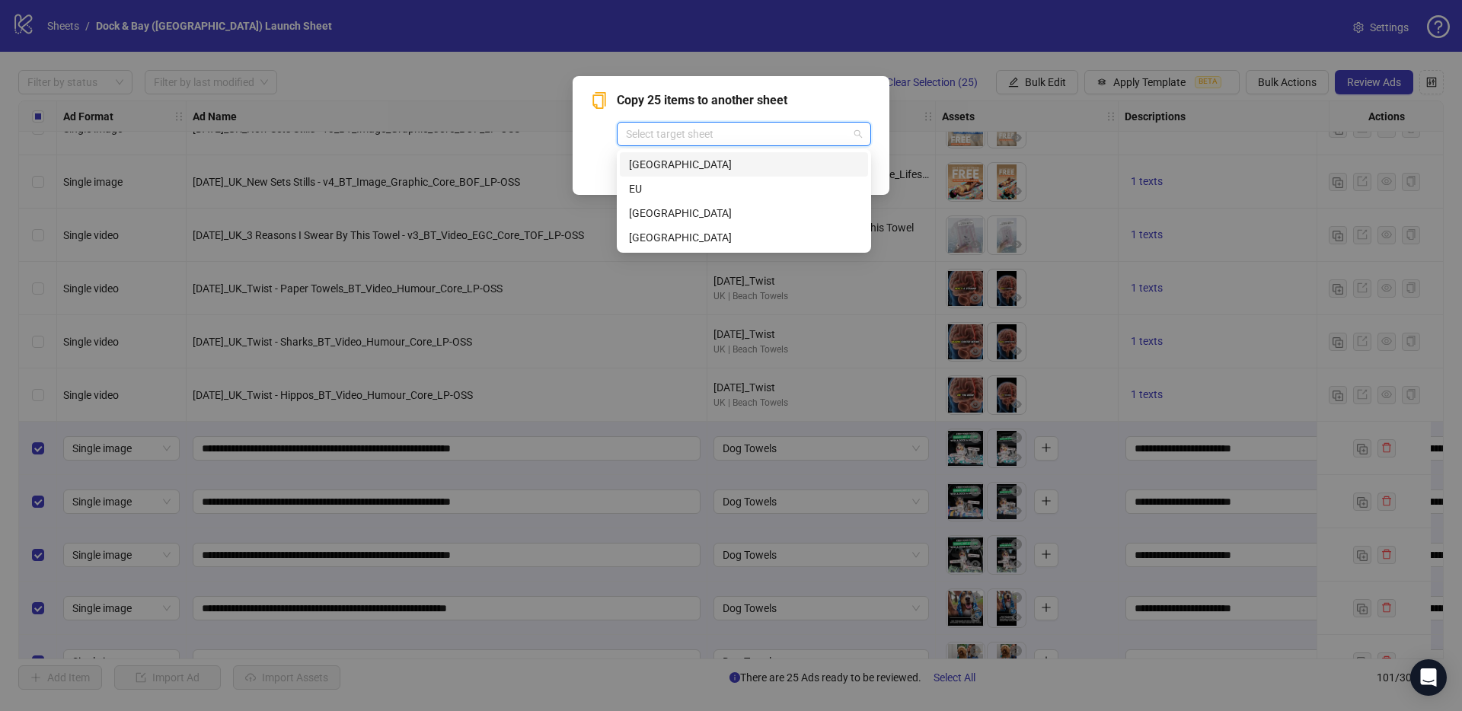
click at [669, 169] on div "[GEOGRAPHIC_DATA]" at bounding box center [744, 164] width 230 height 17
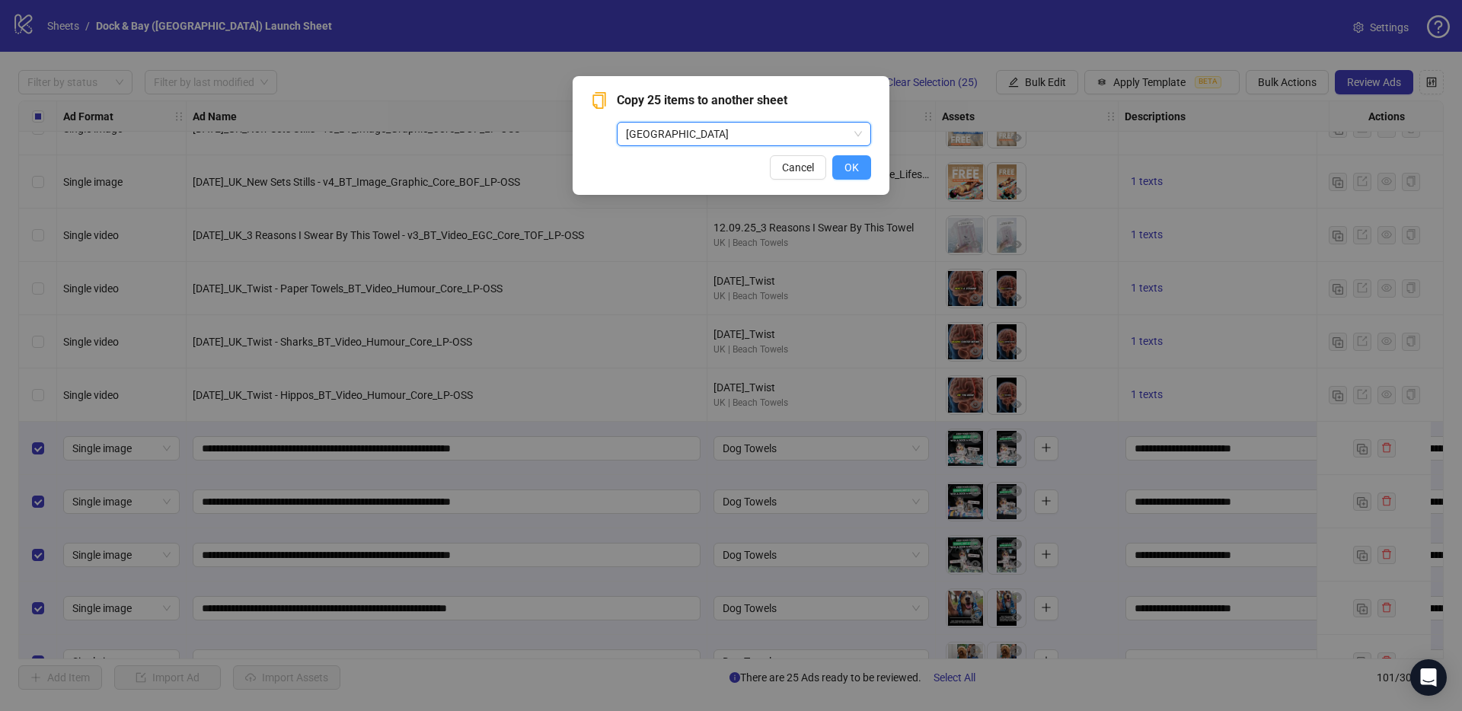
click at [857, 170] on span "OK" at bounding box center [851, 167] width 14 height 12
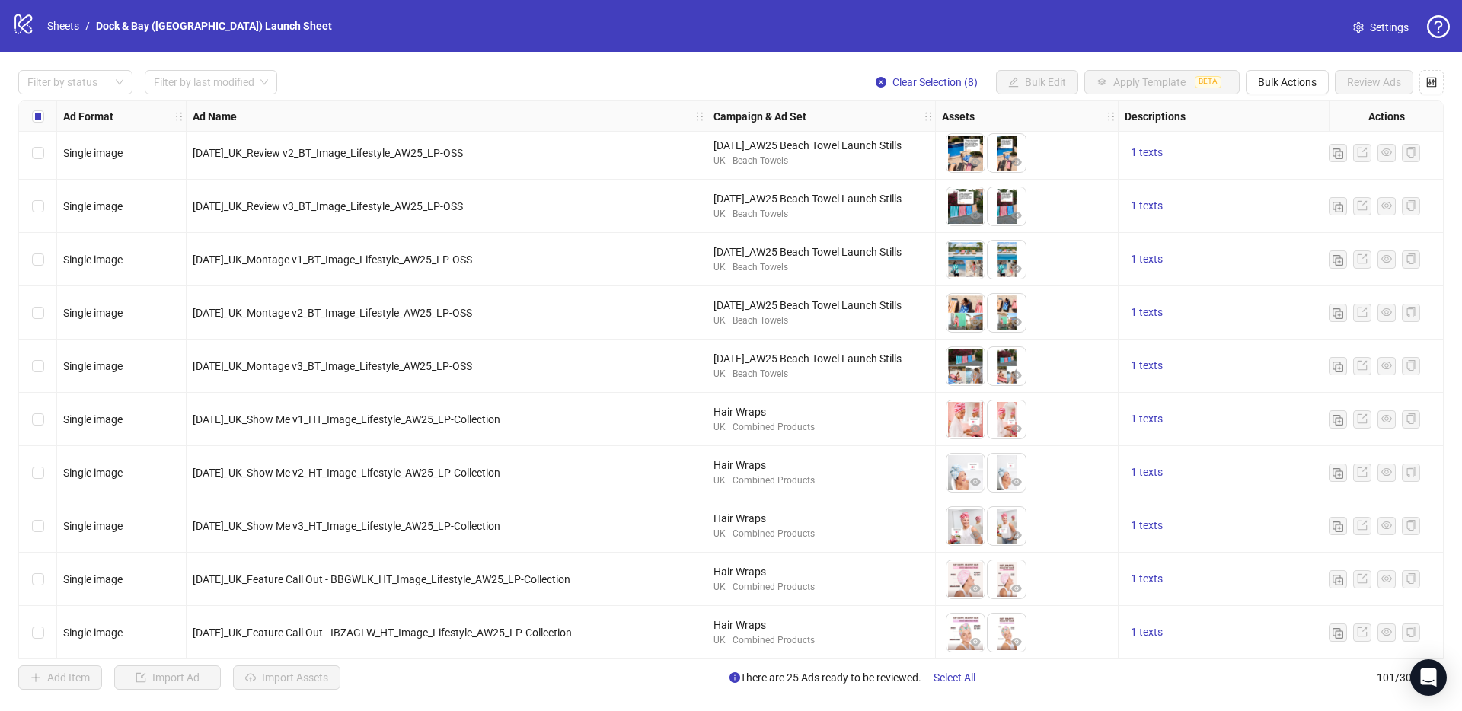
scroll to position [1228, 0]
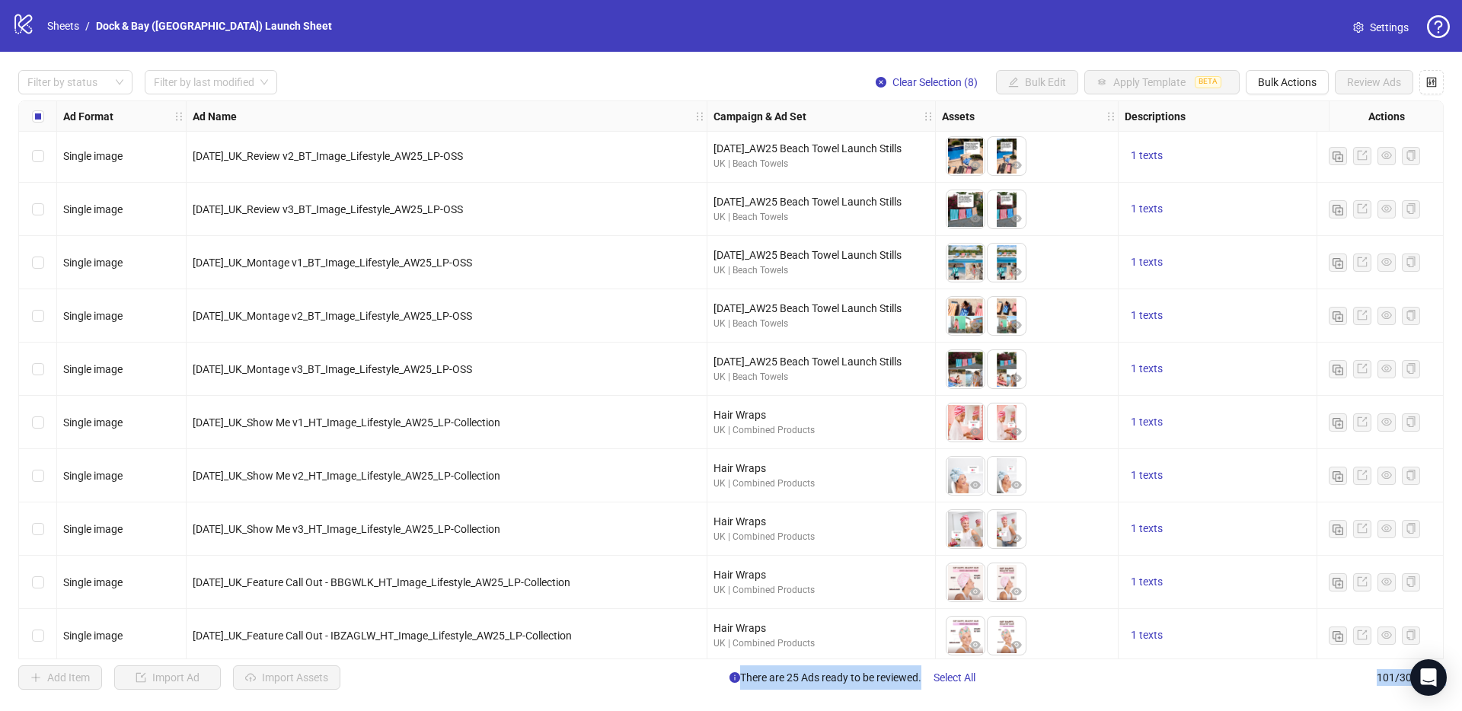
click at [43, 423] on div "Select row 29" at bounding box center [38, 422] width 38 height 53
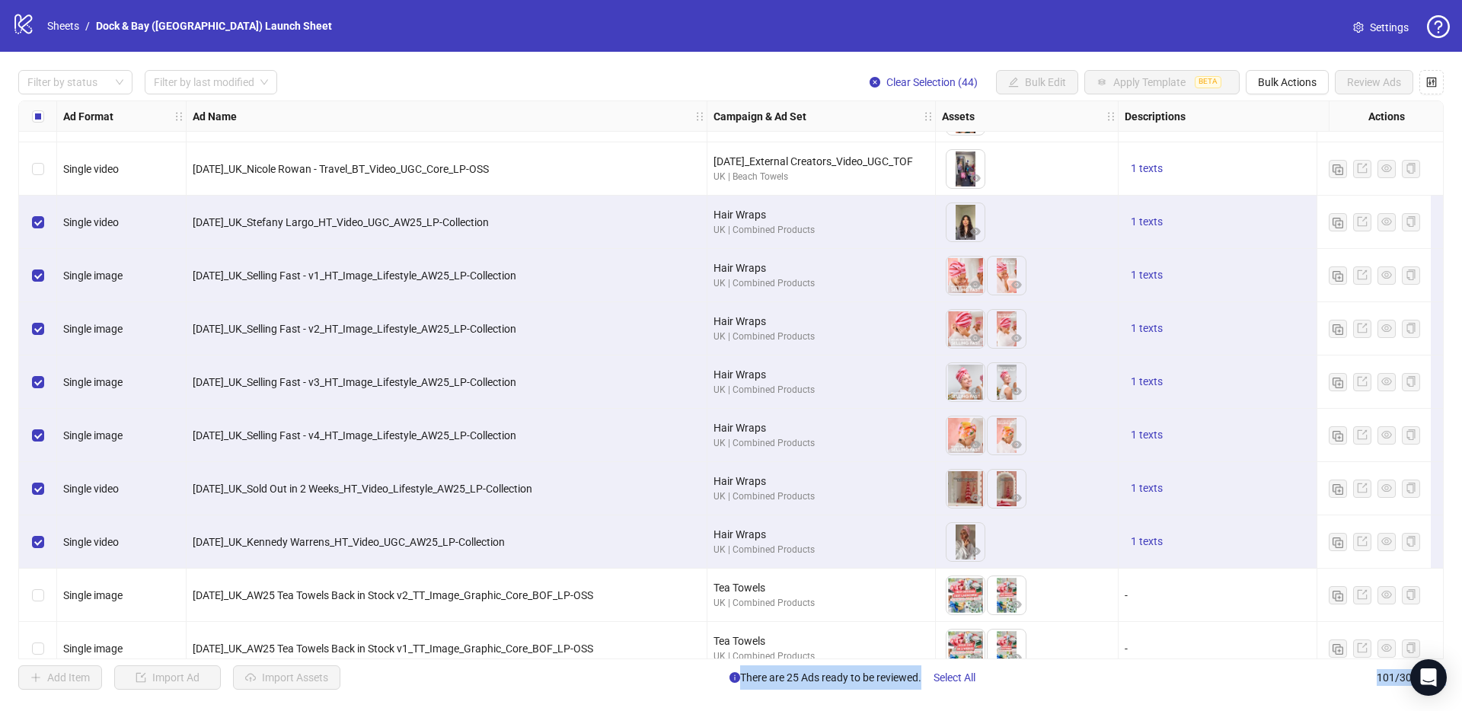
scroll to position [2606, 0]
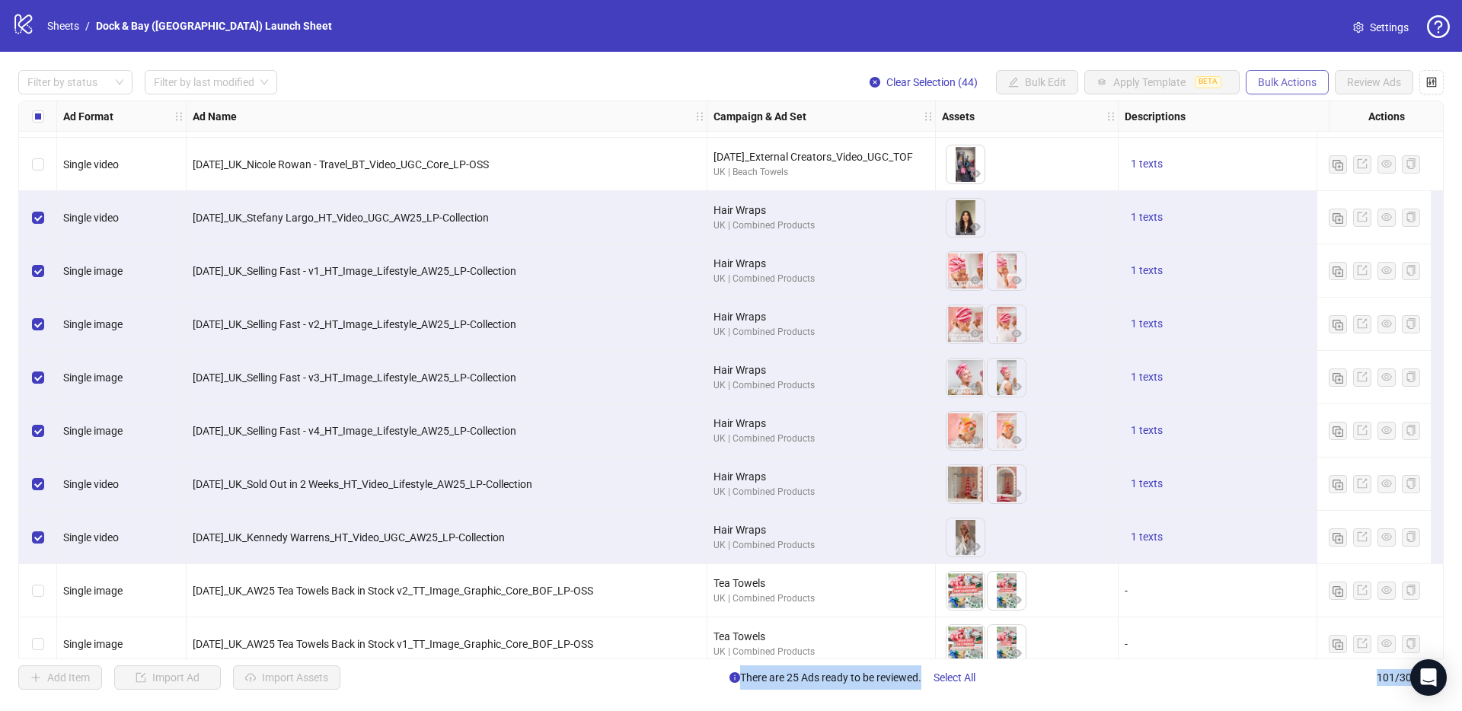
click at [1096, 85] on span "Bulk Actions" at bounding box center [1287, 82] width 59 height 12
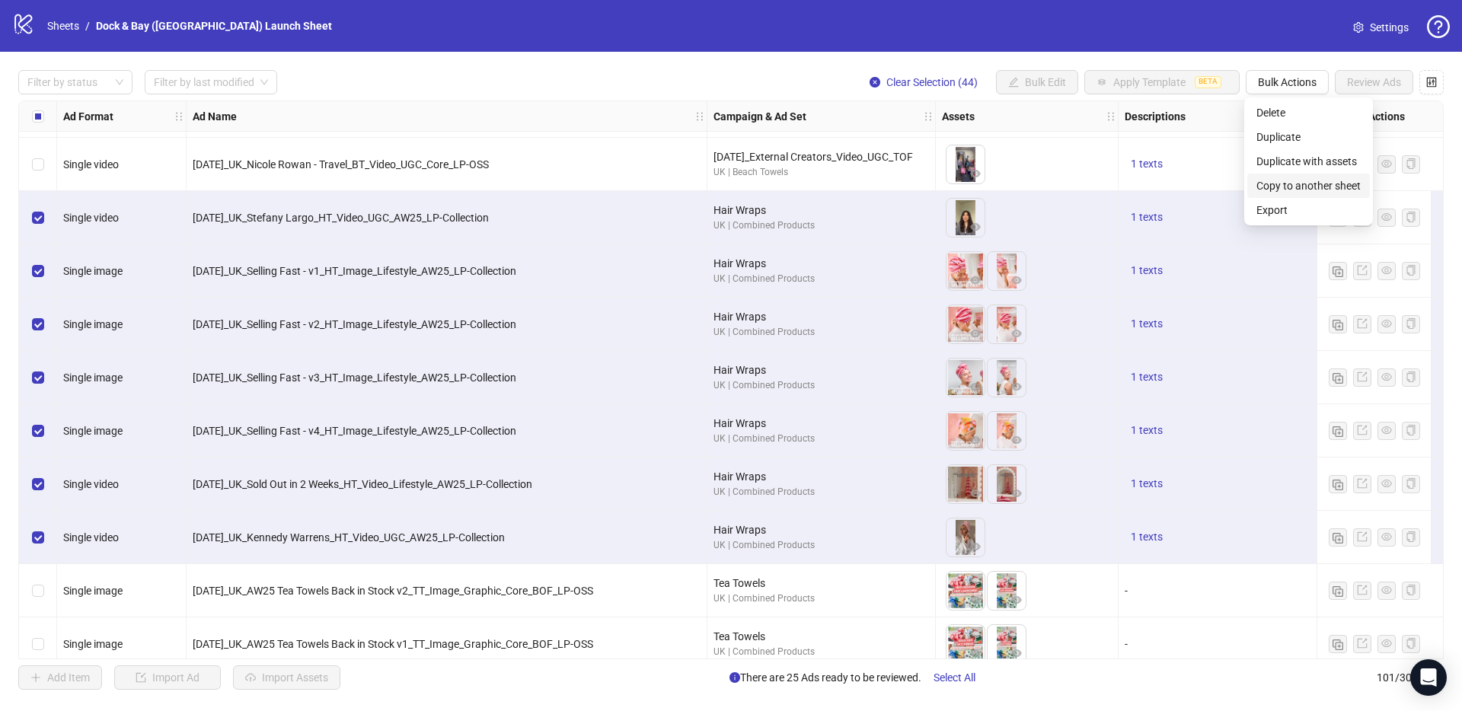
click at [1096, 182] on span "Copy to another sheet" at bounding box center [1308, 185] width 104 height 17
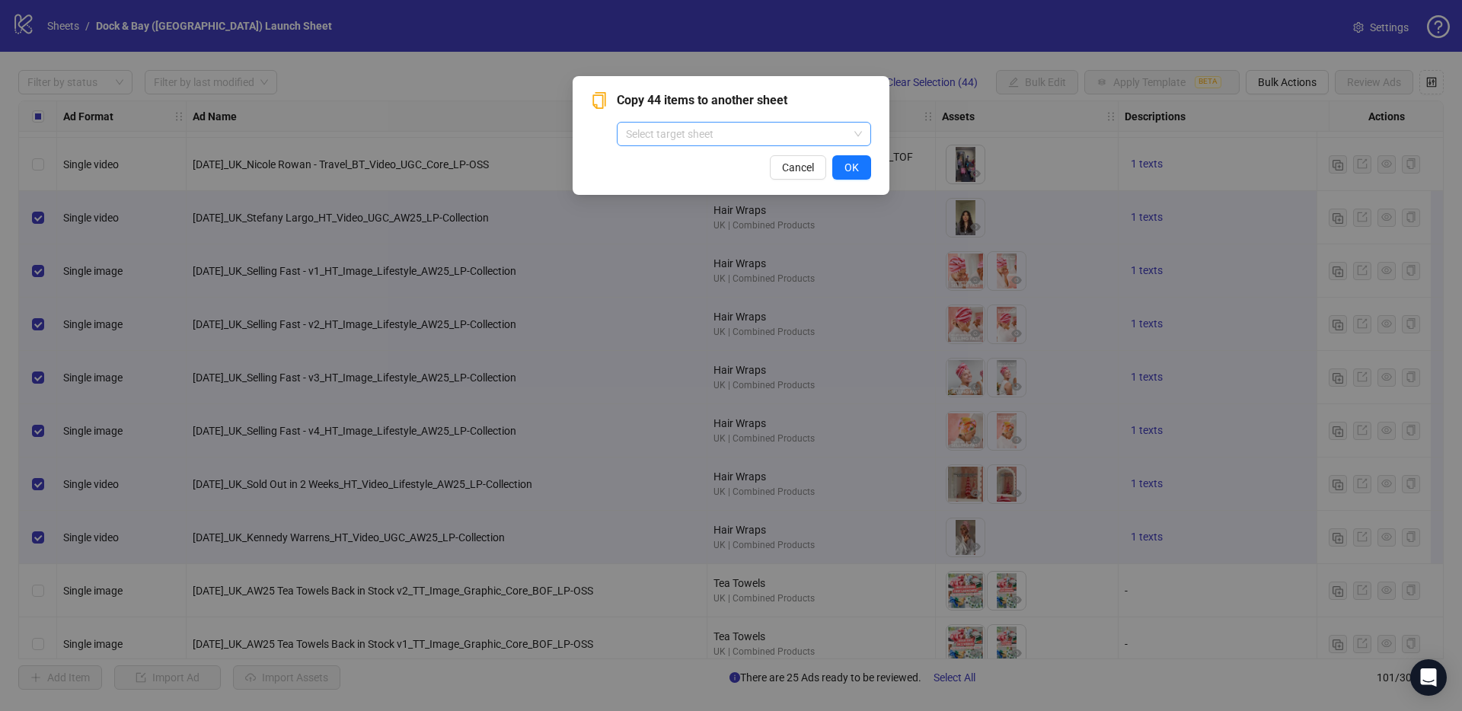
click at [856, 139] on span at bounding box center [744, 134] width 236 height 23
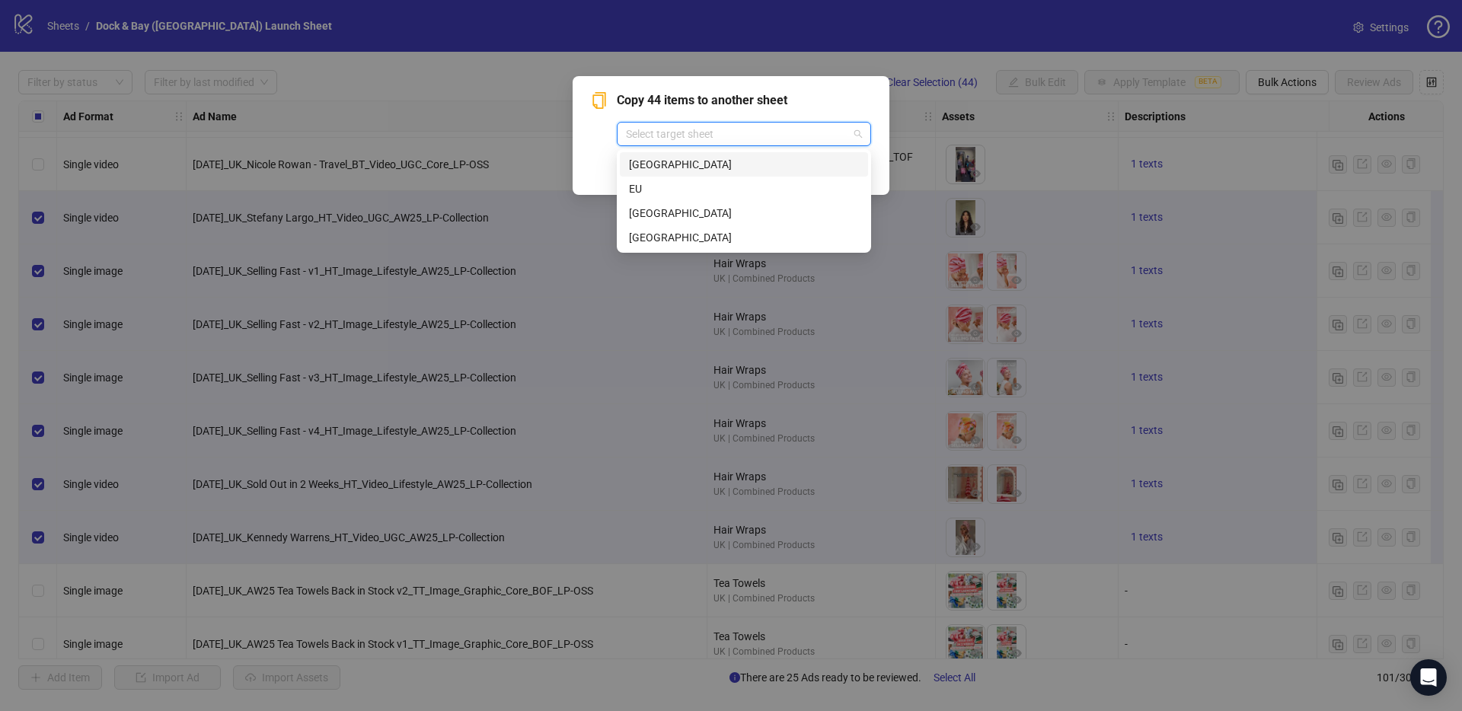
click at [712, 164] on div "[GEOGRAPHIC_DATA]" at bounding box center [744, 164] width 230 height 17
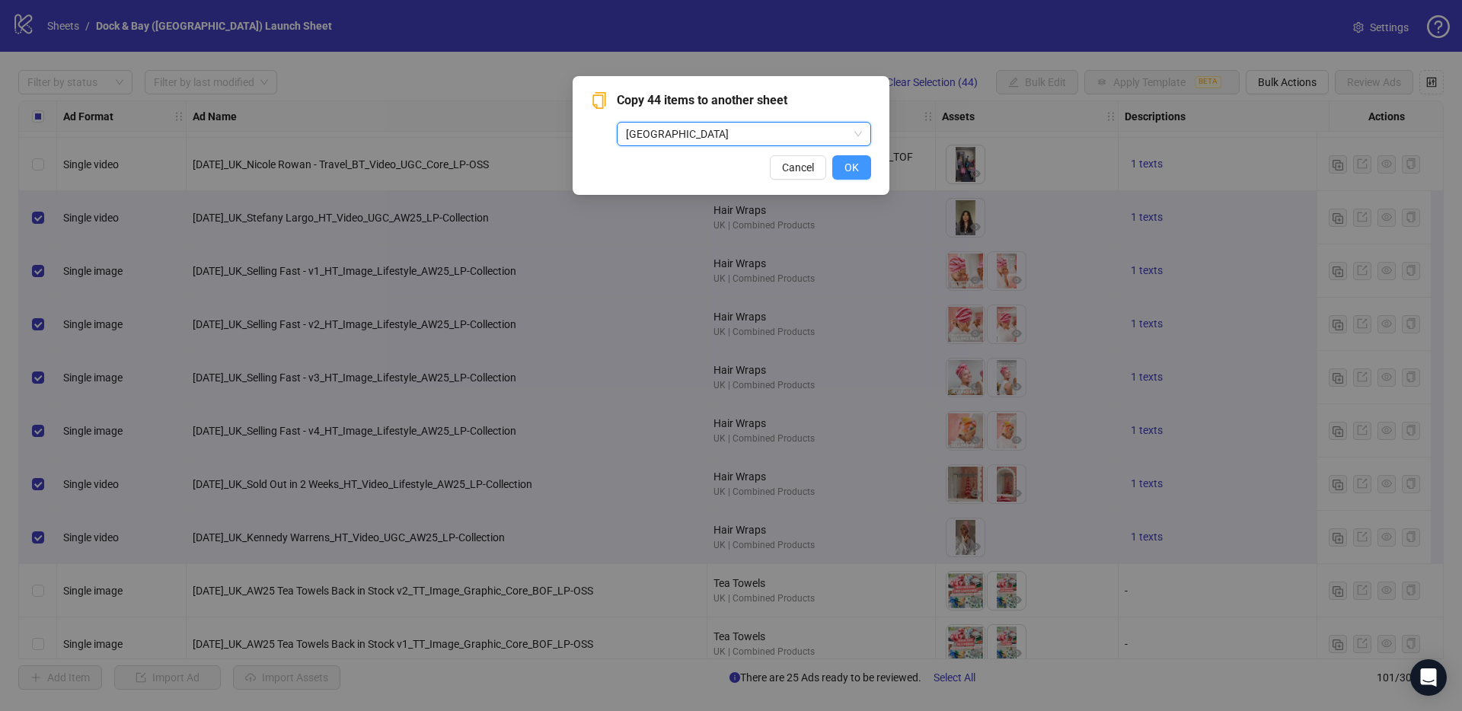
click at [841, 170] on button "OK" at bounding box center [851, 167] width 39 height 24
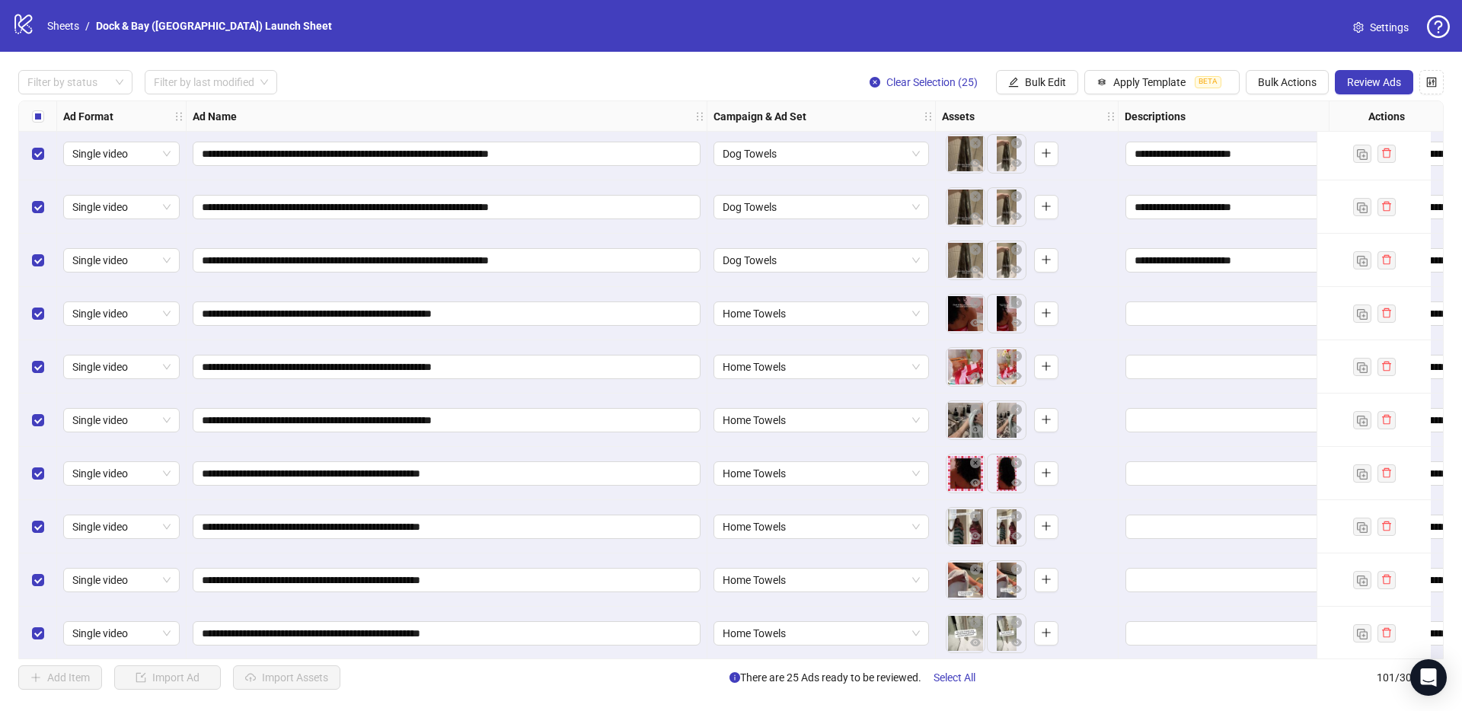
scroll to position [4310, 0]
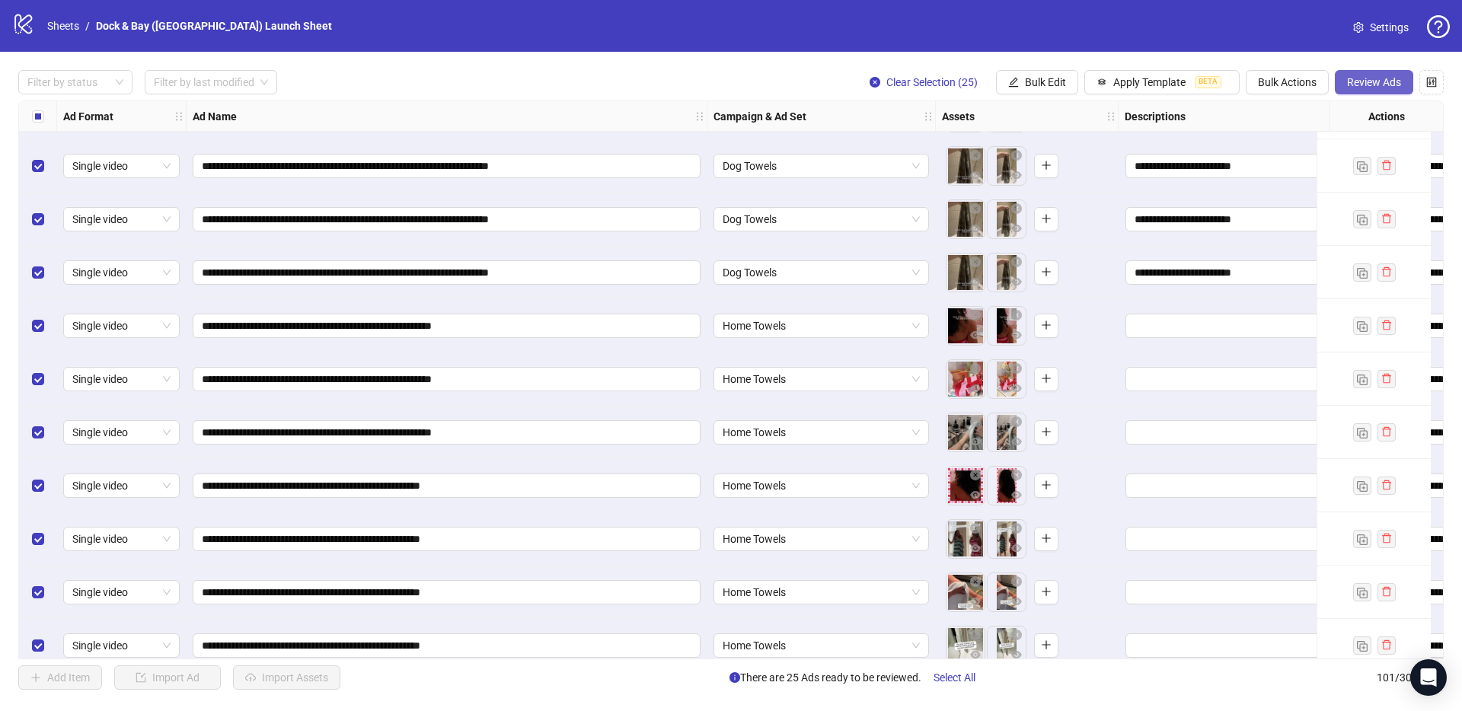
click at [1096, 82] on span "Review Ads" at bounding box center [1374, 82] width 54 height 12
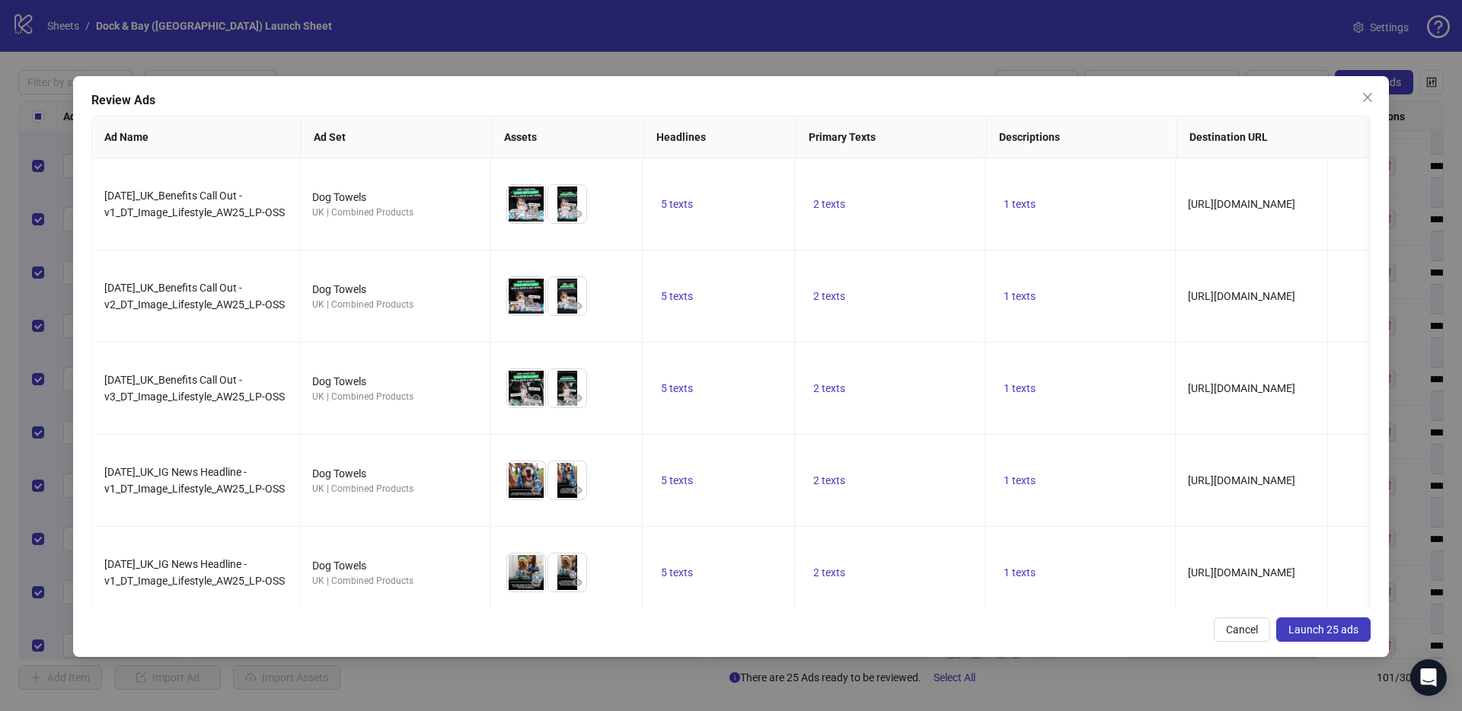
click at [1096, 573] on button "Launch 25 ads" at bounding box center [1323, 630] width 94 height 24
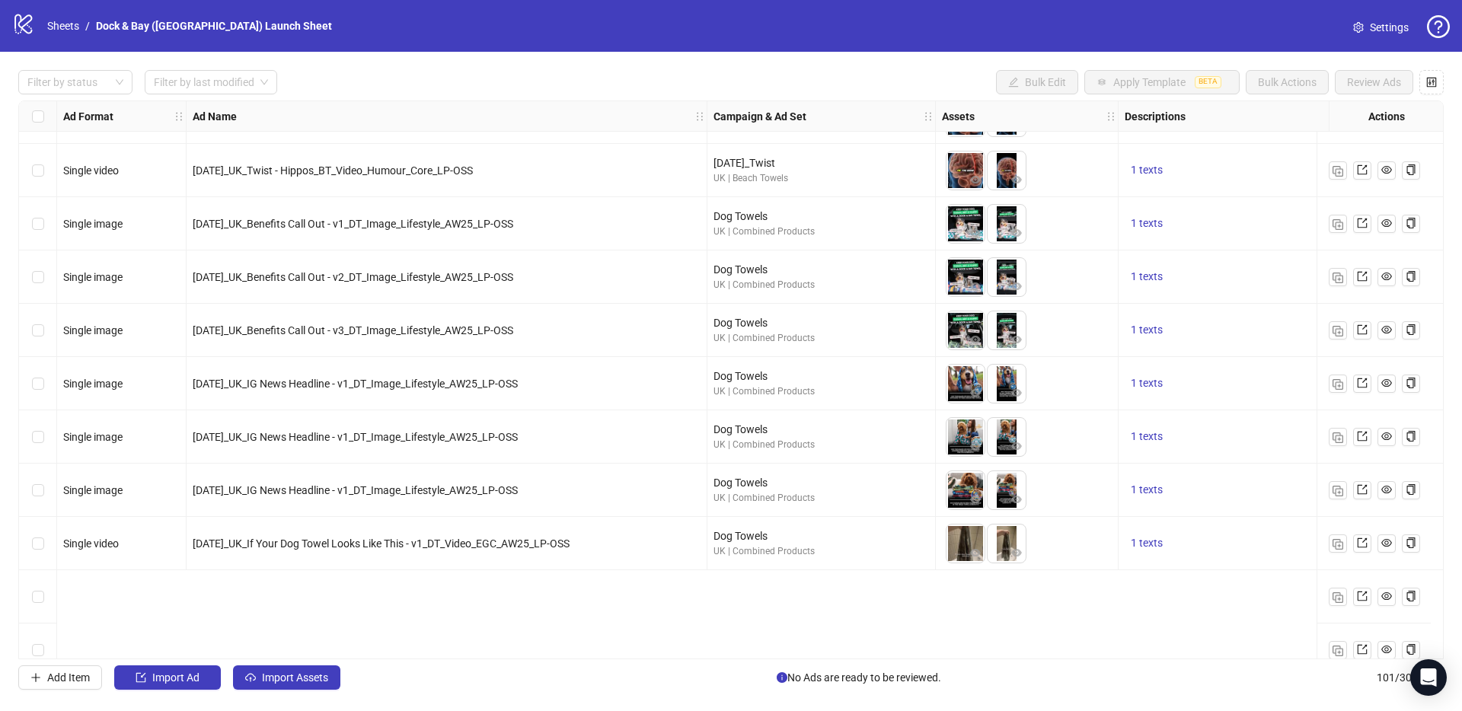
scroll to position [3761, 0]
